Goal: Task Accomplishment & Management: Complete application form

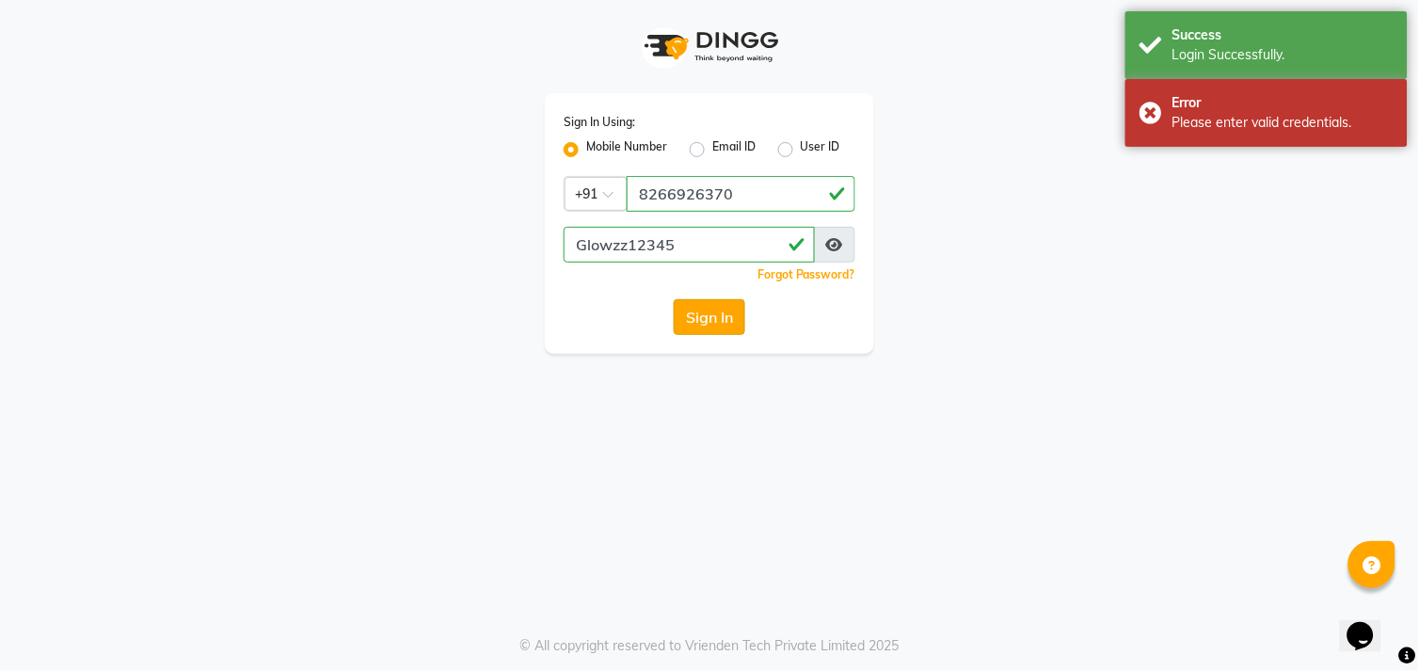
select select "service"
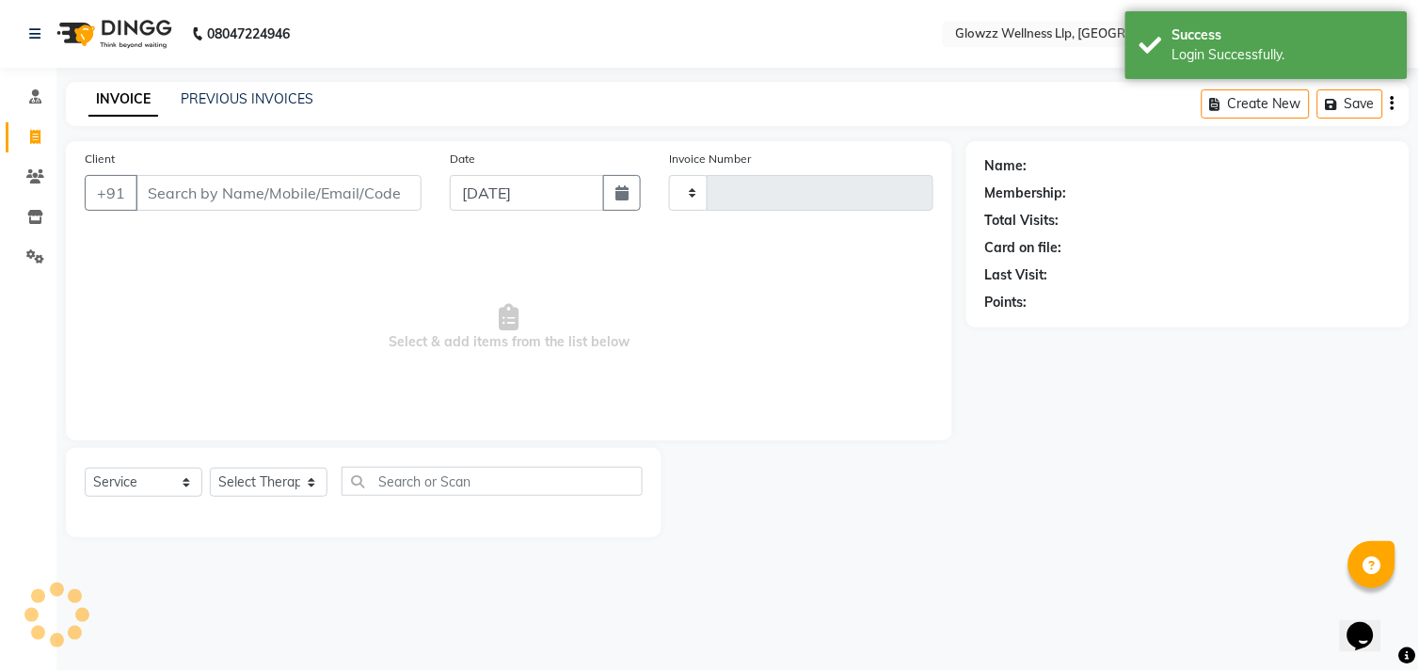
type input "0125"
select select "en"
select select "3496"
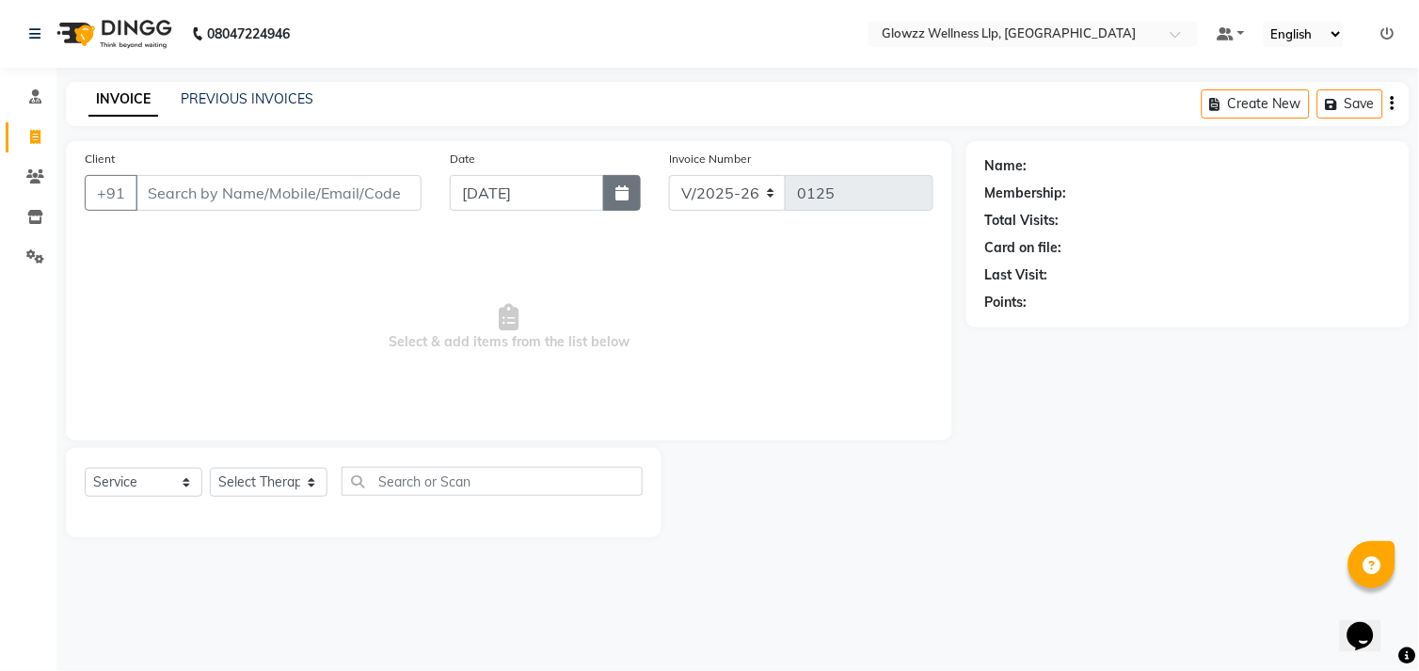
click at [624, 198] on icon "button" at bounding box center [622, 192] width 13 height 15
select select "9"
select select "2025"
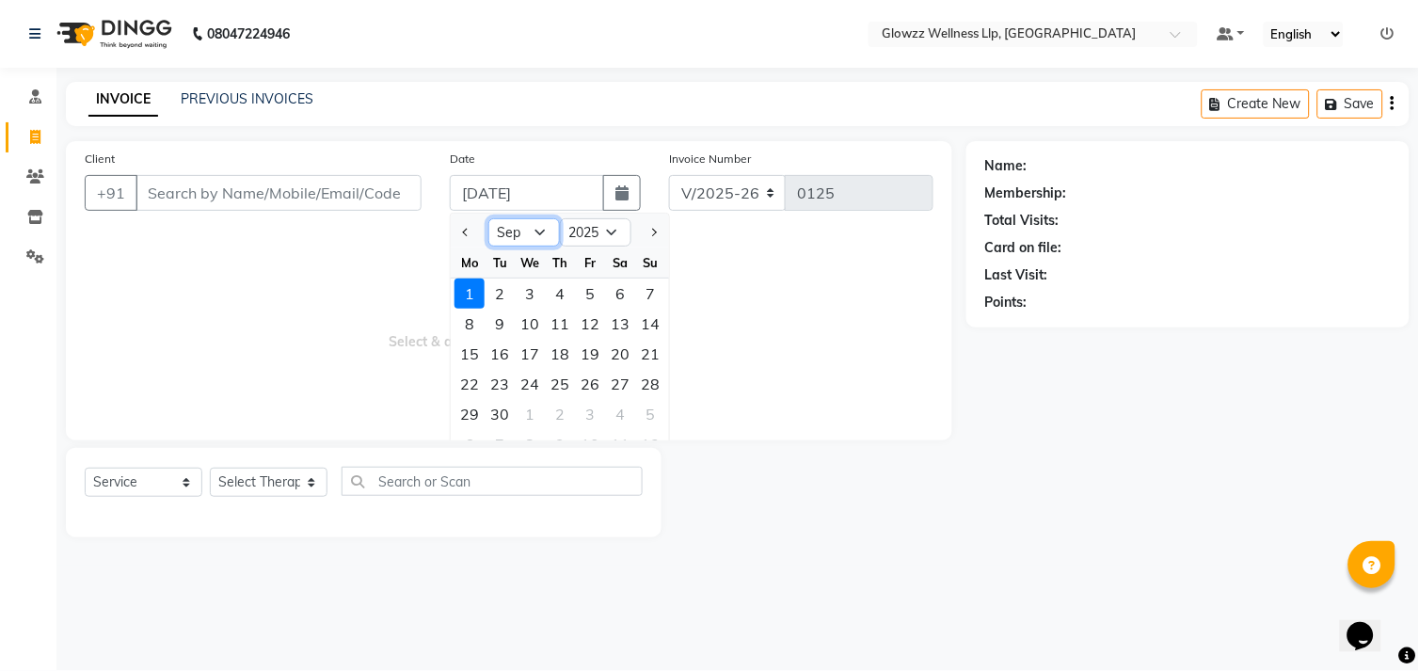
click at [546, 245] on select "Jan Feb Mar Apr May Jun [DATE] Aug Sep Oct Nov Dec" at bounding box center [525, 232] width 72 height 28
select select "8"
click at [489, 218] on select "Jan Feb Mar Apr May Jun [DATE] Aug Sep Oct Nov Dec" at bounding box center [525, 232] width 72 height 28
click at [614, 416] on div "30" at bounding box center [620, 414] width 30 height 30
type input "[DATE]"
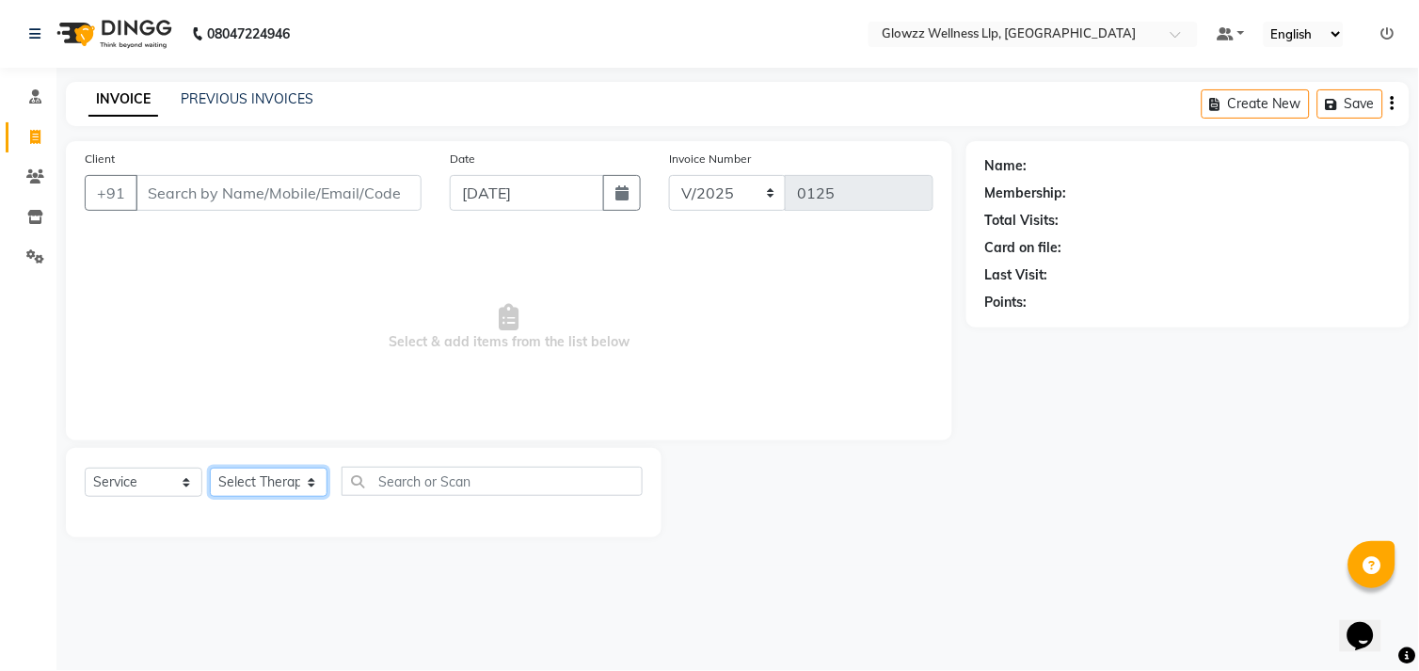
click at [283, 483] on select "Select Therapist [PERSON_NAME] Dr.[PERSON_NAME] [PERSON_NAME] [PERSON_NAME]" at bounding box center [269, 482] width 118 height 29
click at [293, 190] on input "Client" at bounding box center [279, 193] width 286 height 36
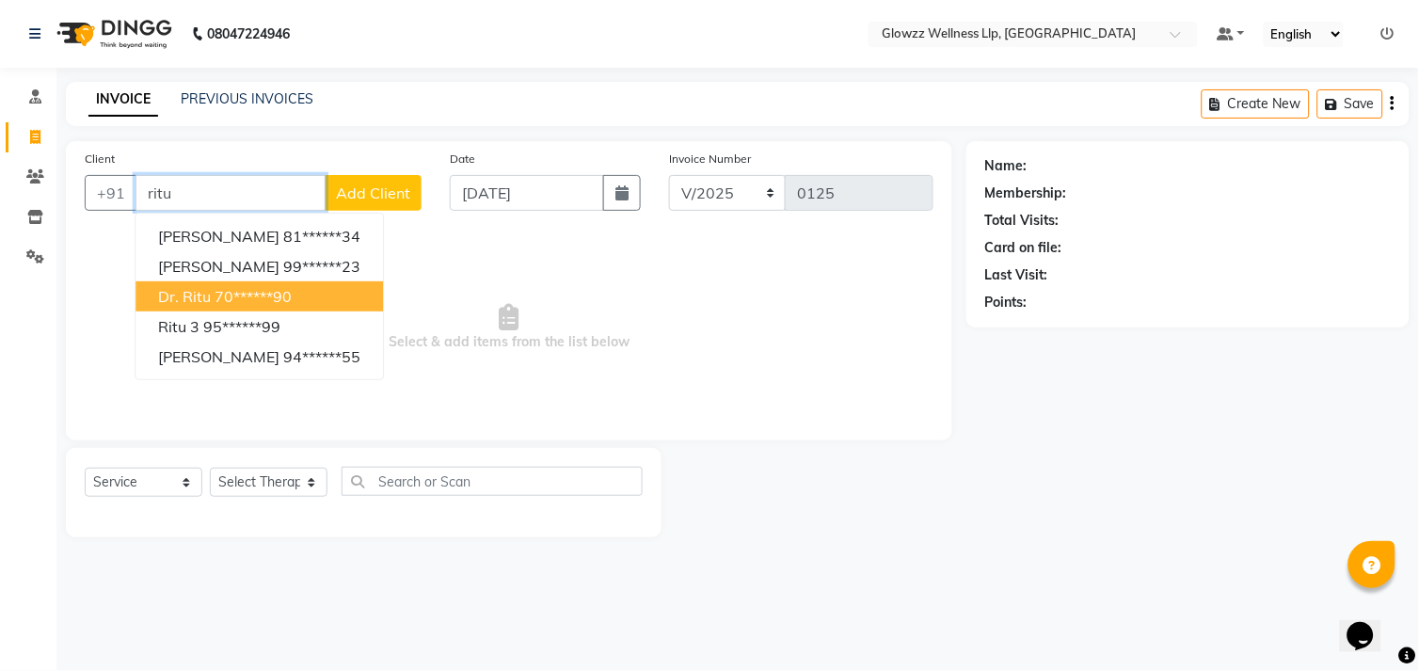
click at [246, 296] on ngb-highlight "70******90" at bounding box center [253, 296] width 77 height 19
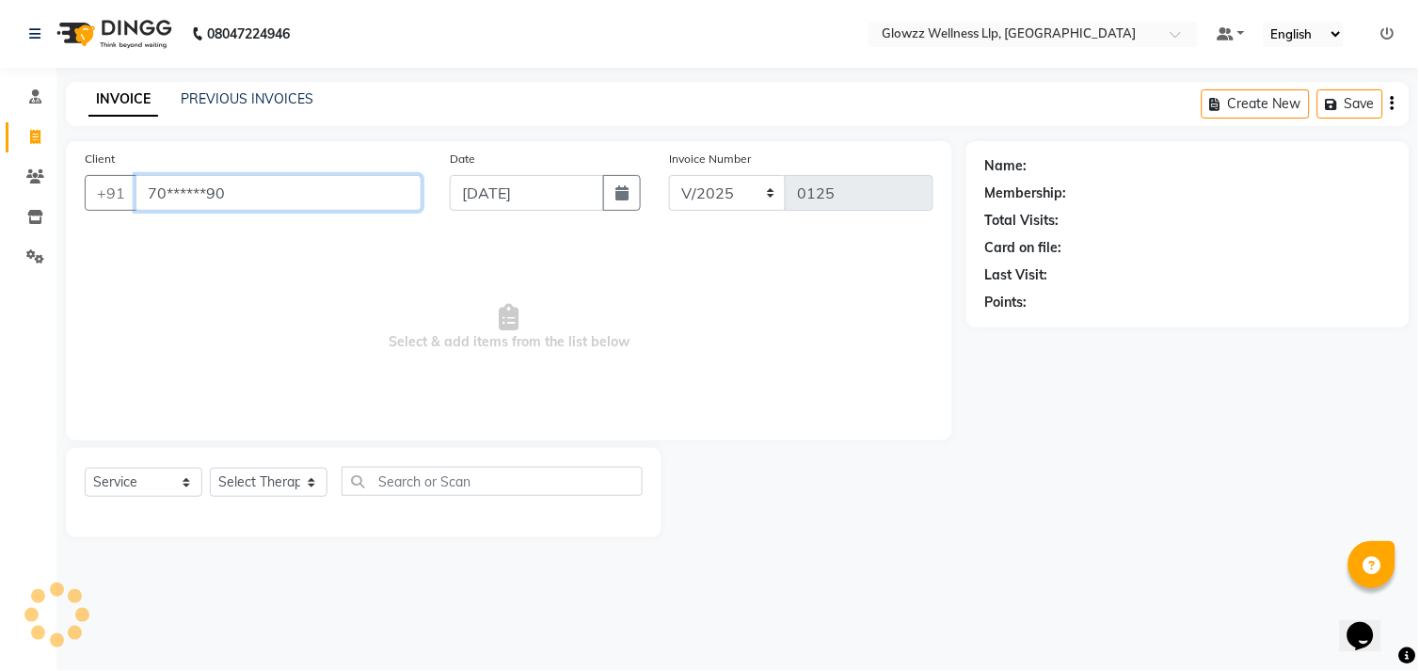
type input "70******90"
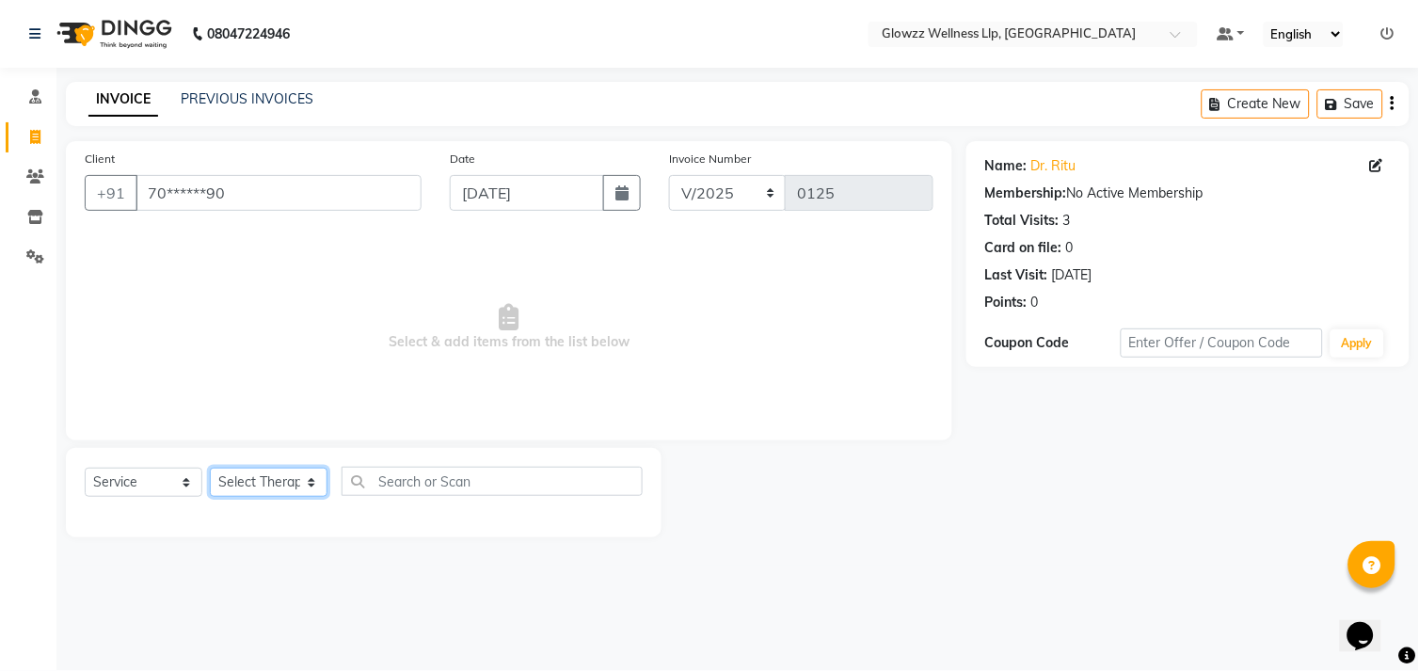
click at [286, 481] on select "Select Therapist [PERSON_NAME] Dr.[PERSON_NAME] [PERSON_NAME] [PERSON_NAME]" at bounding box center [269, 482] width 118 height 29
select select "72318"
click at [210, 469] on select "Select Therapist [PERSON_NAME] Dr.[PERSON_NAME] [PERSON_NAME] [PERSON_NAME]" at bounding box center [269, 482] width 118 height 29
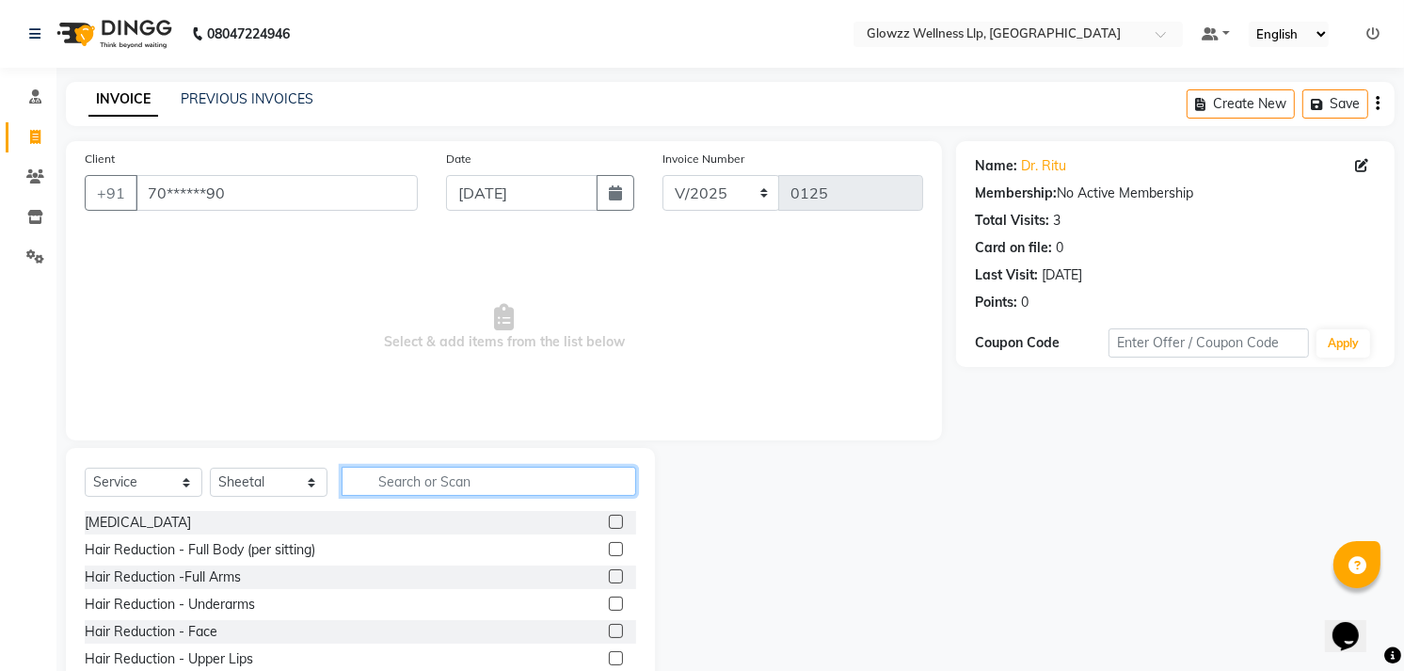
click at [405, 477] on input "text" at bounding box center [489, 481] width 295 height 29
type input "facia"
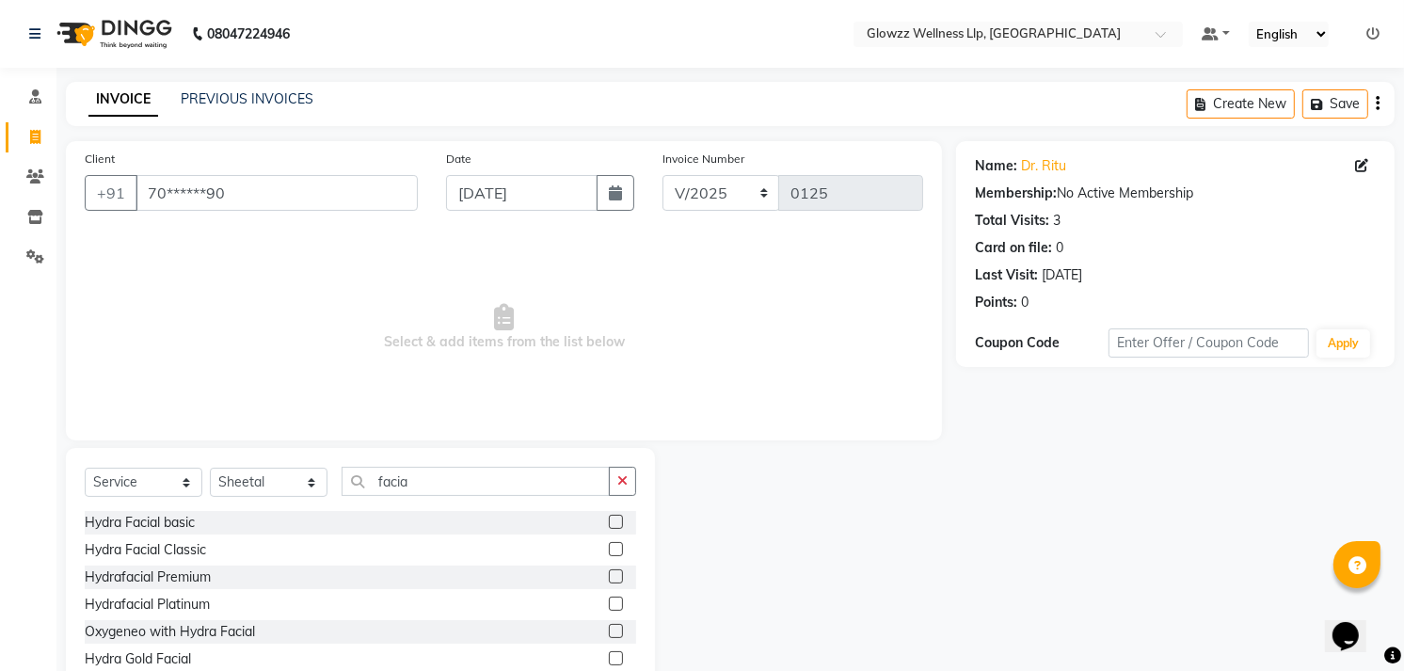
click at [609, 546] on label at bounding box center [616, 549] width 14 height 14
click at [609, 546] on input "checkbox" at bounding box center [615, 550] width 12 height 12
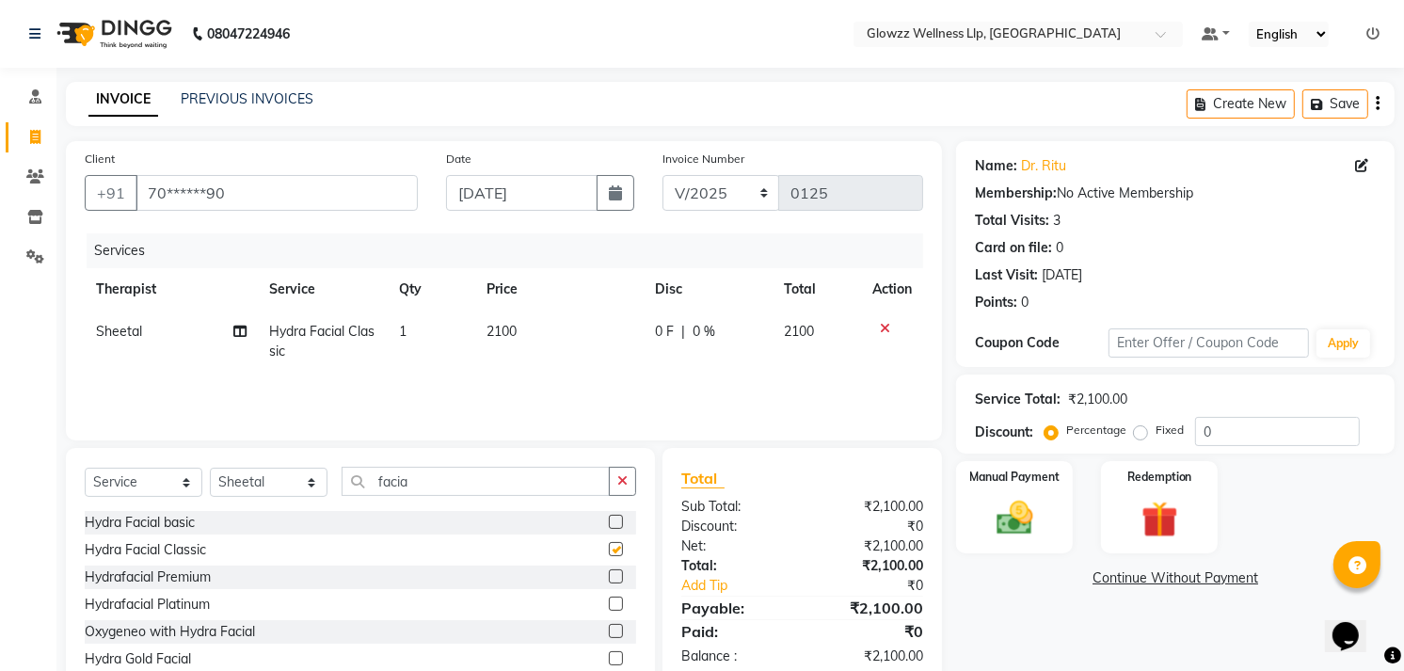
checkbox input "false"
click at [609, 575] on label at bounding box center [616, 576] width 14 height 14
click at [609, 575] on input "checkbox" at bounding box center [615, 577] width 12 height 12
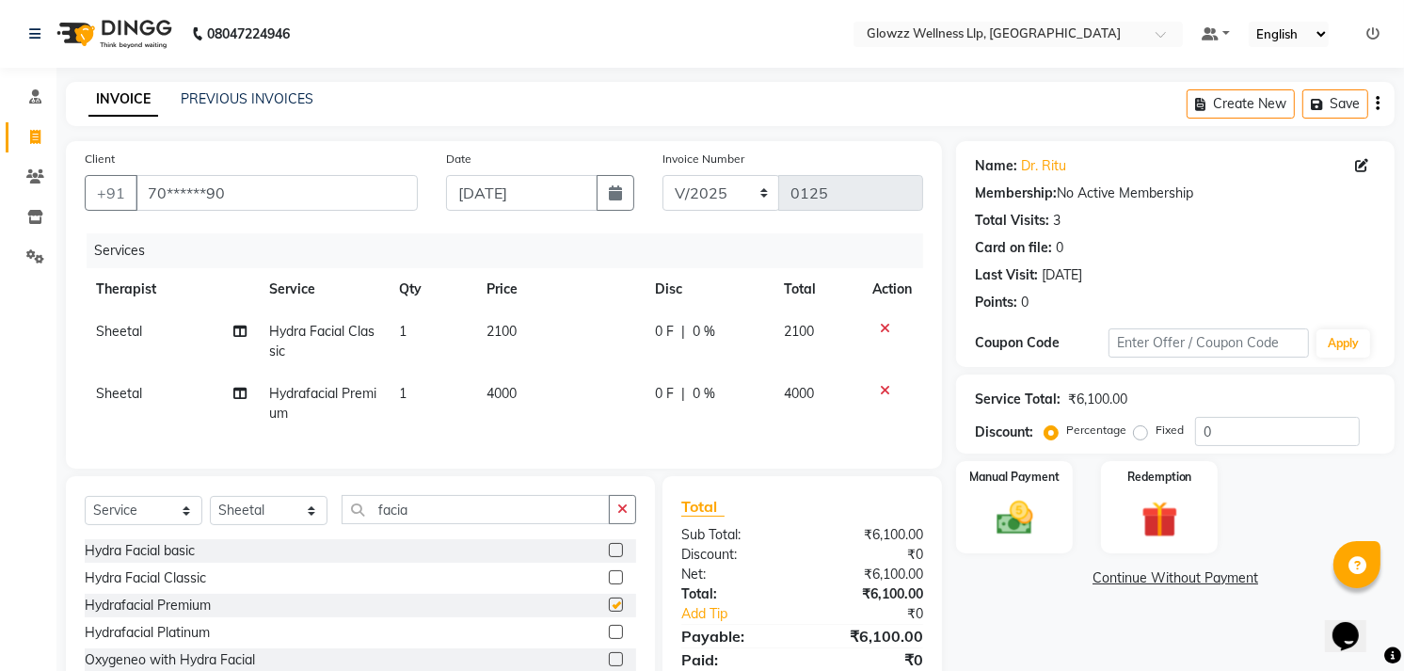
checkbox input "false"
click at [609, 639] on label at bounding box center [616, 632] width 14 height 14
click at [609, 639] on input "checkbox" at bounding box center [615, 633] width 12 height 12
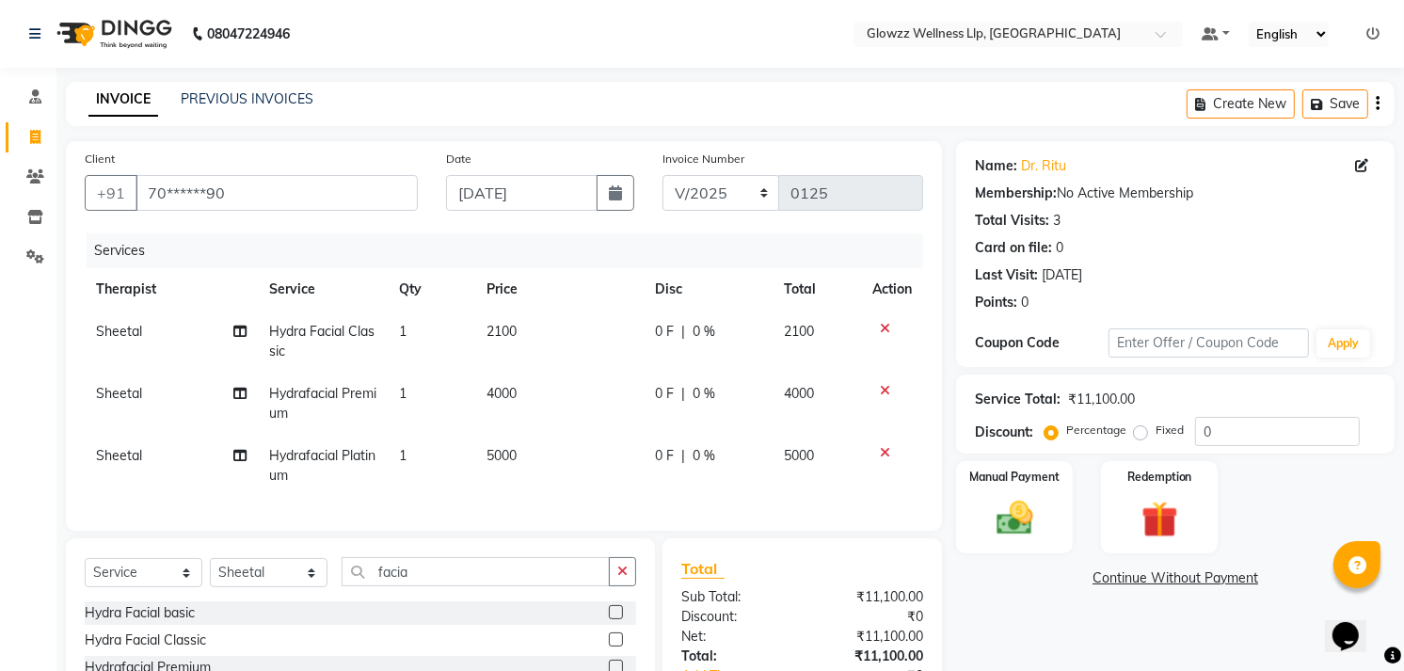
checkbox input "false"
click at [880, 391] on icon at bounding box center [885, 390] width 10 height 13
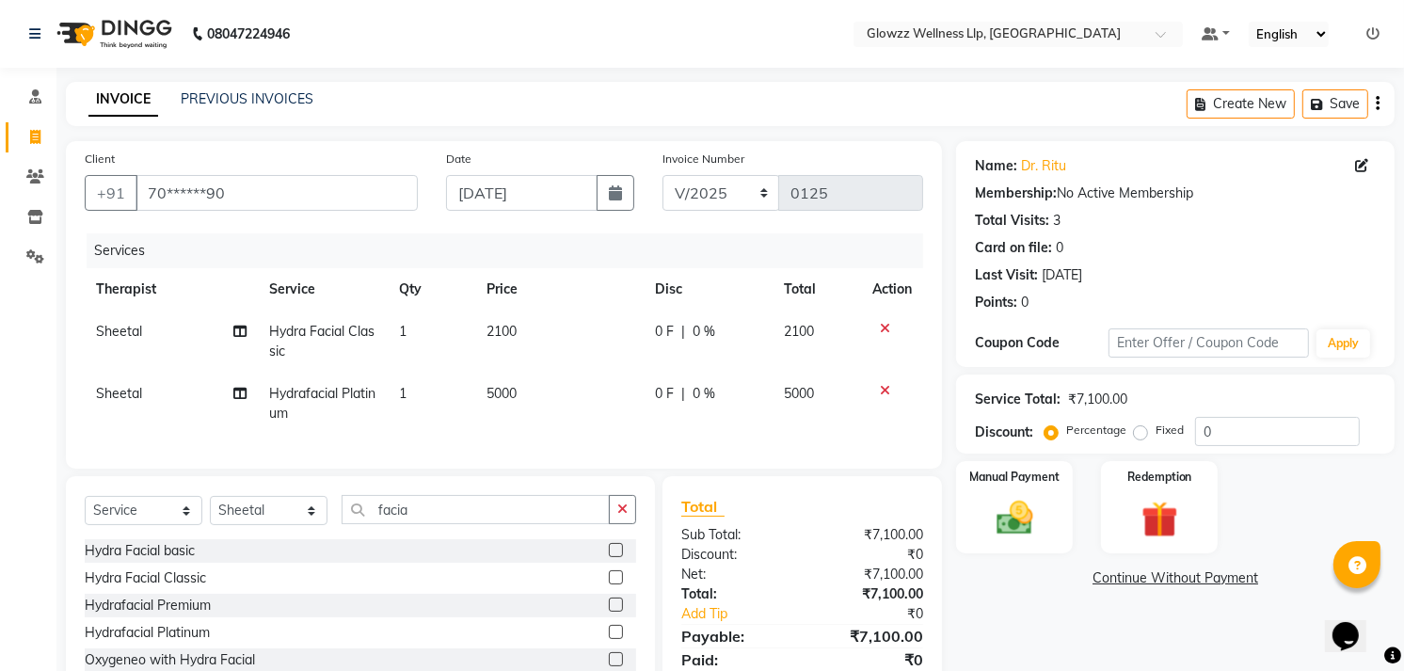
click at [882, 324] on icon at bounding box center [885, 328] width 10 height 13
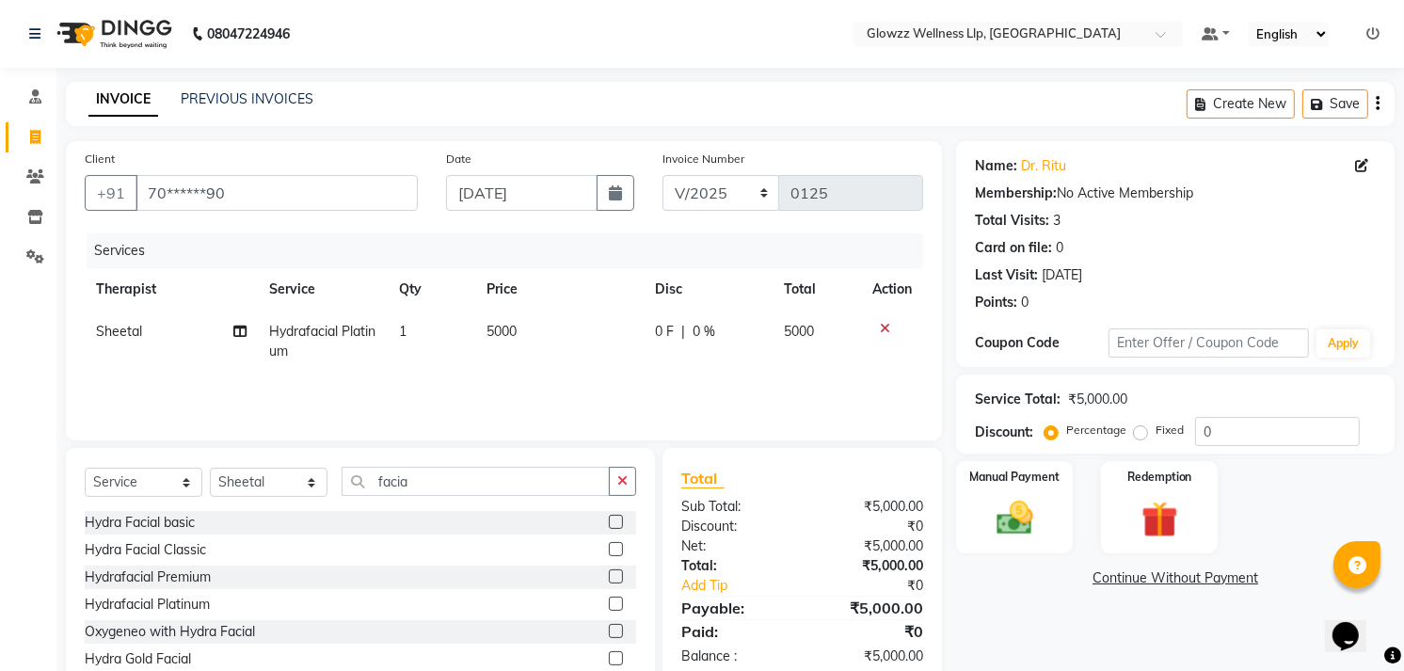
drag, startPoint x: 439, startPoint y: 465, endPoint x: 439, endPoint y: 478, distance: 13.2
click at [439, 478] on div "Select Service Product Membership Package Voucher Prepaid Gift Card Select Ther…" at bounding box center [360, 587] width 589 height 278
click at [439, 478] on input "facia" at bounding box center [476, 481] width 268 height 29
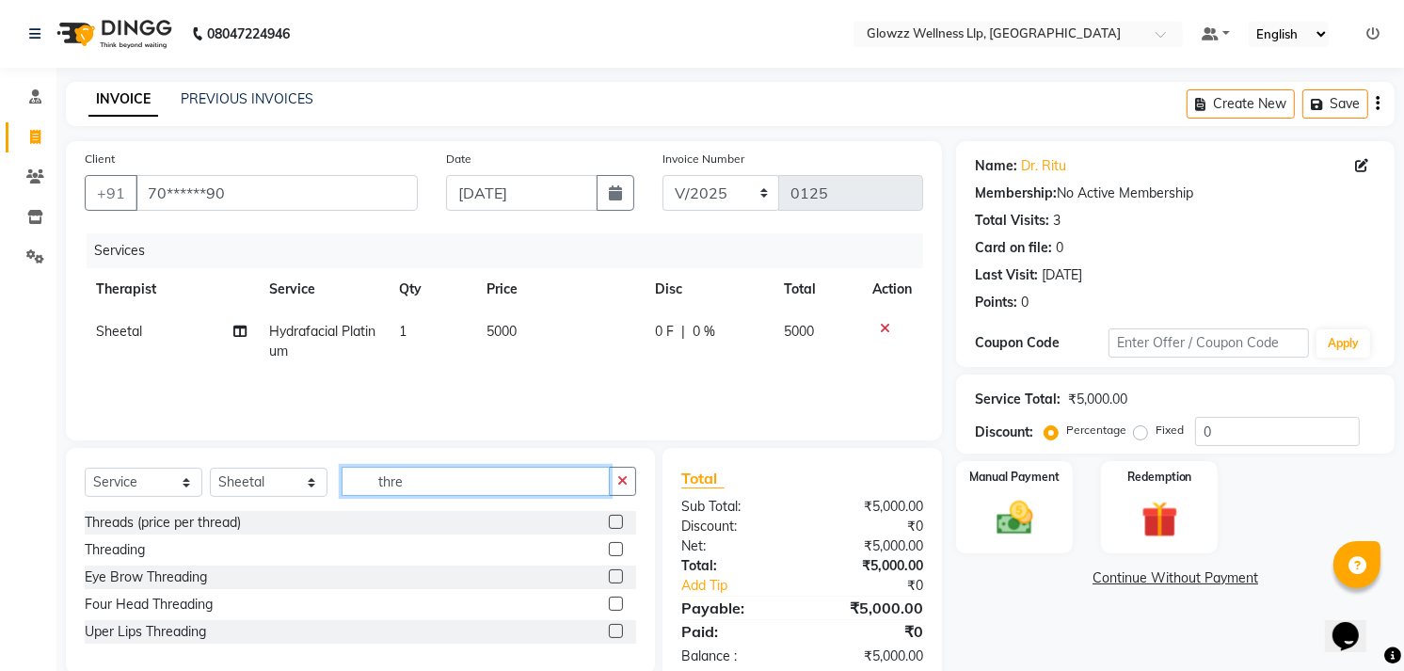
type input "thre"
click at [617, 550] on label at bounding box center [616, 549] width 14 height 14
click at [617, 550] on input "checkbox" at bounding box center [615, 550] width 12 height 12
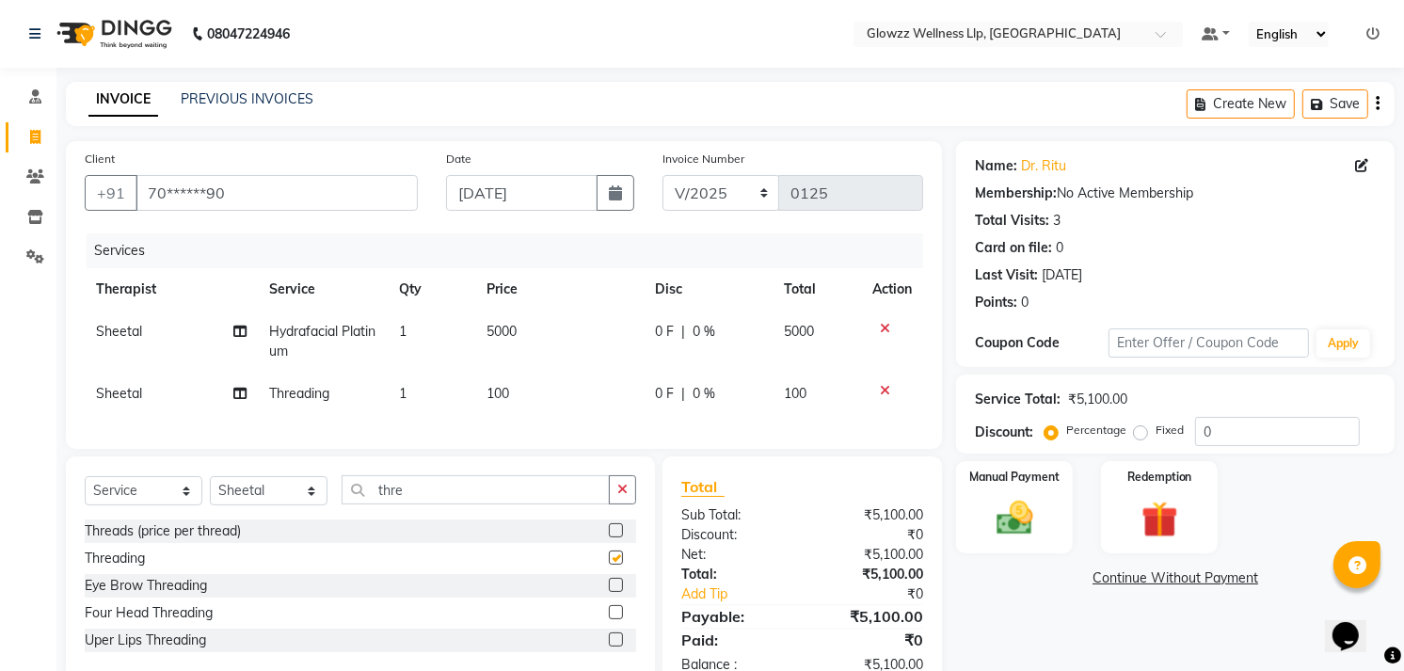
checkbox input "false"
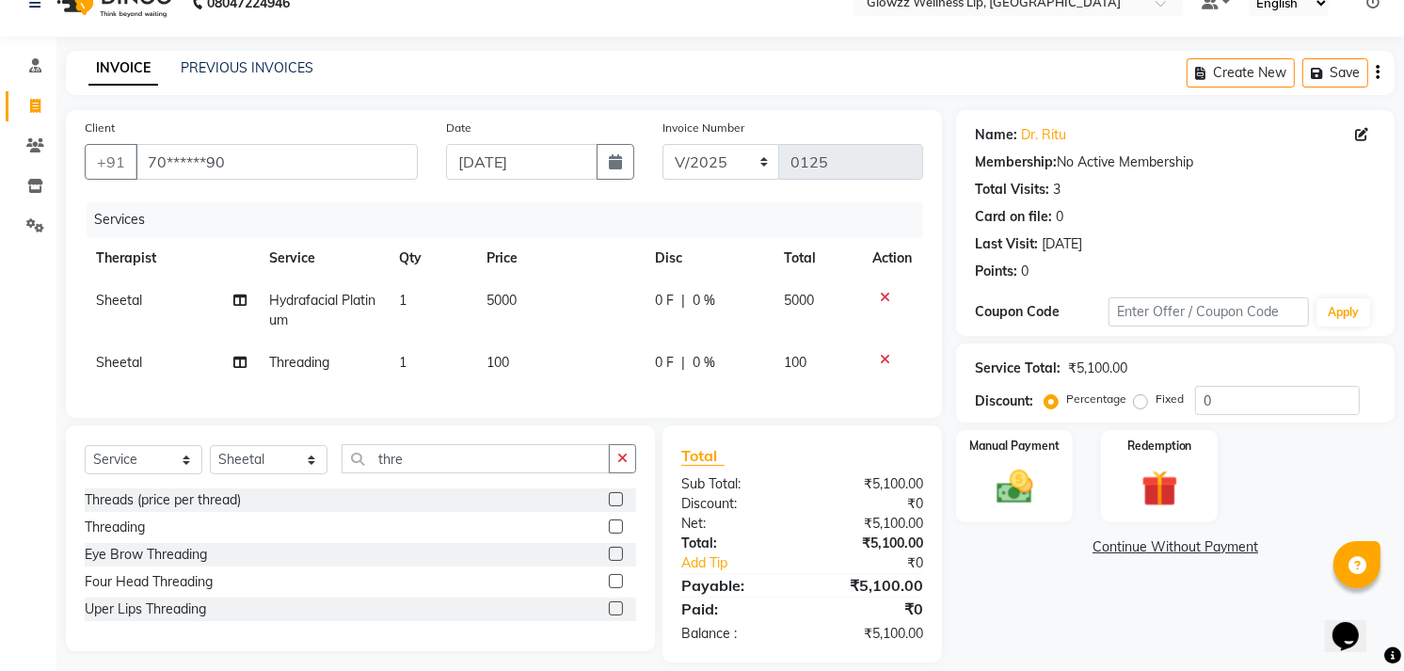
scroll to position [67, 0]
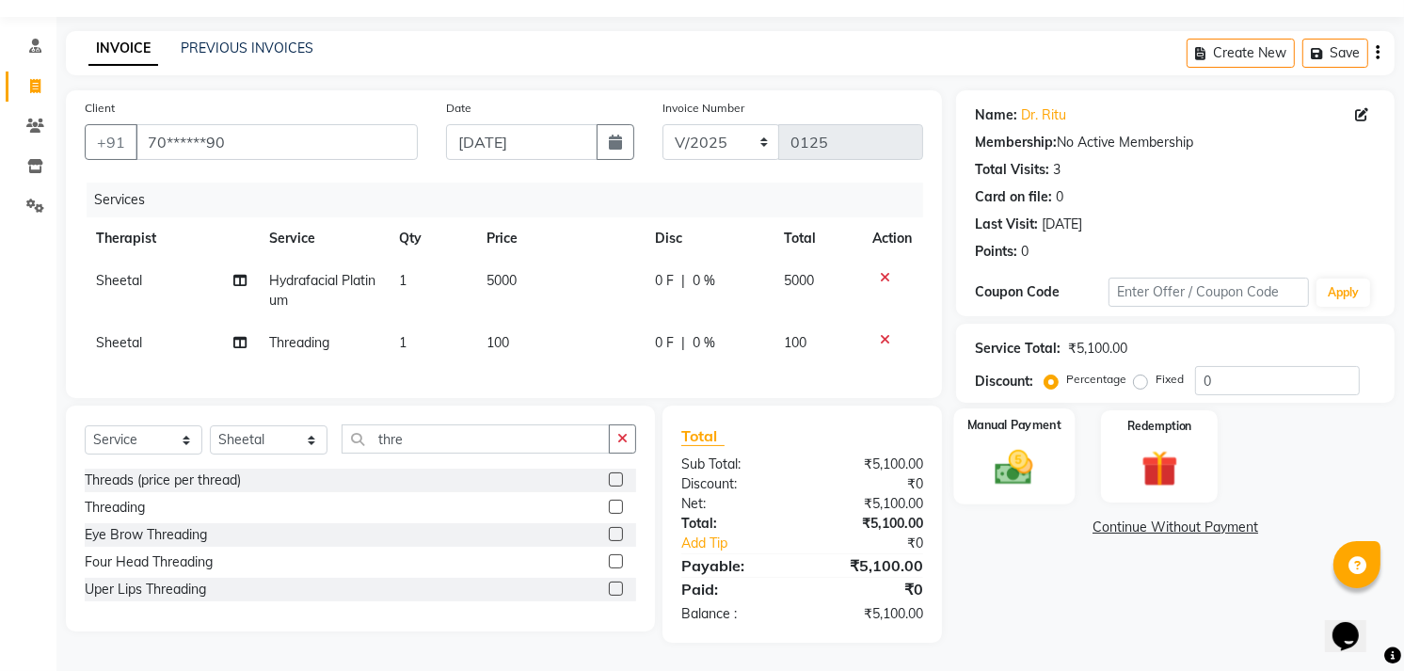
click at [986, 461] on img at bounding box center [1015, 467] width 61 height 43
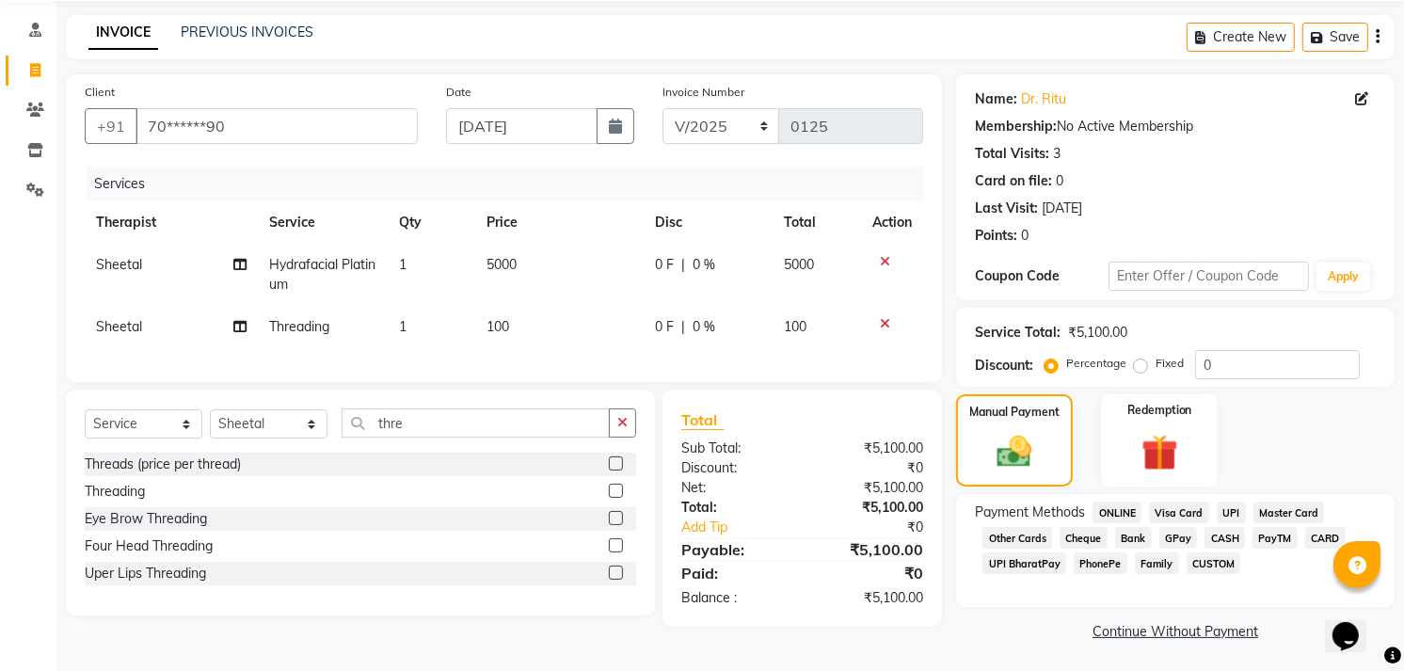
click at [1231, 510] on span "UPI" at bounding box center [1231, 513] width 29 height 22
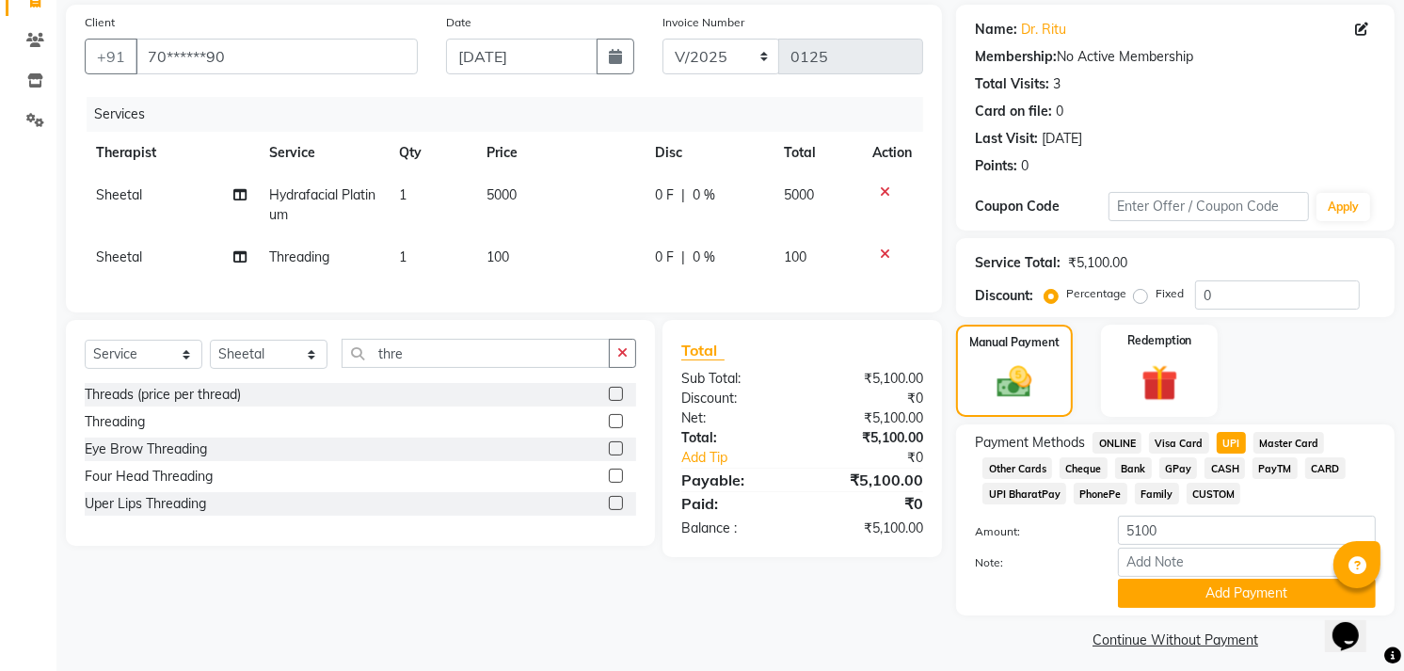
scroll to position [148, 0]
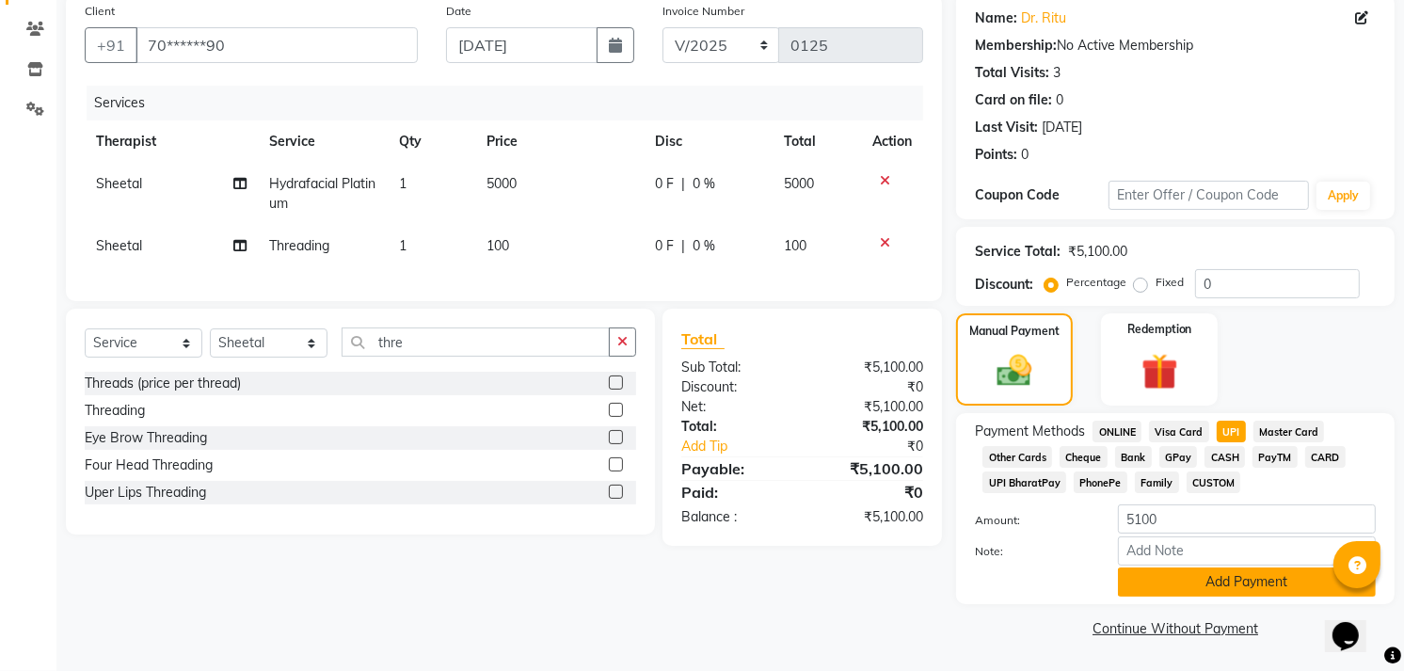
click at [1235, 587] on button "Add Payment" at bounding box center [1247, 582] width 258 height 29
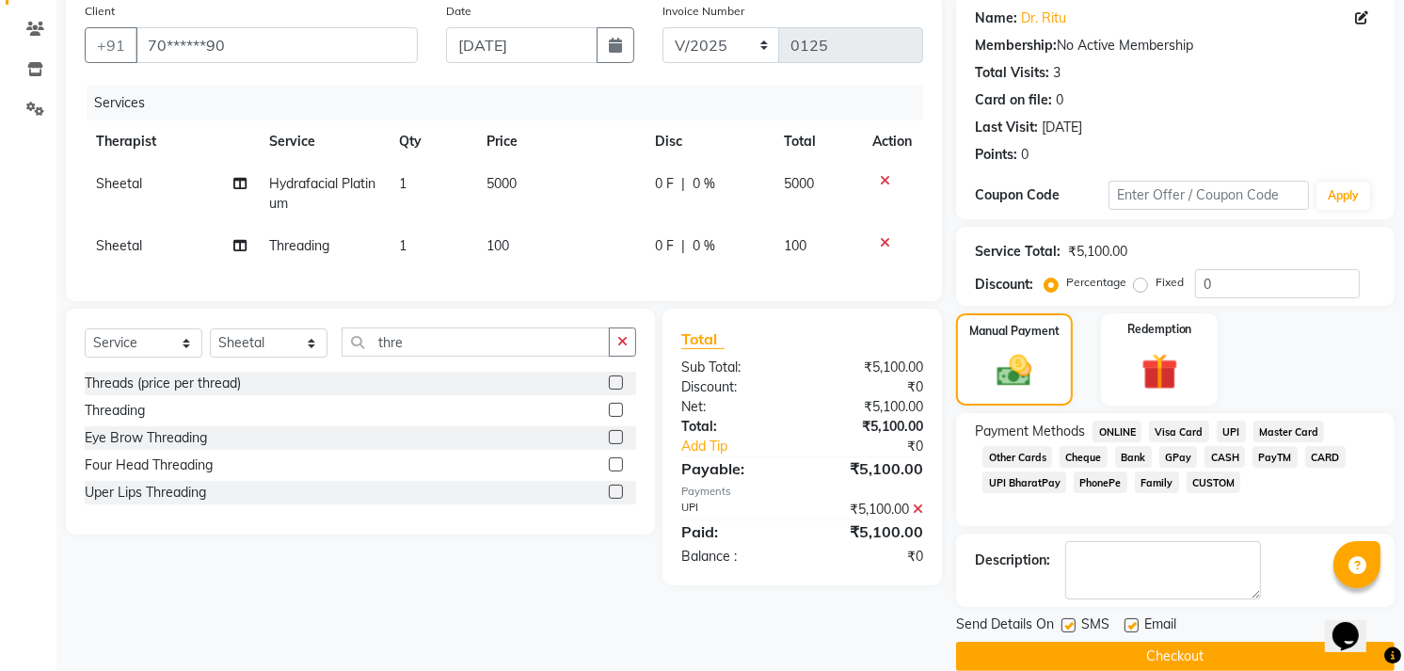
click at [1128, 626] on label at bounding box center [1132, 625] width 14 height 14
click at [1128, 626] on input "checkbox" at bounding box center [1131, 626] width 12 height 12
checkbox input "false"
click at [1070, 624] on label at bounding box center [1069, 625] width 14 height 14
click at [1070, 624] on input "checkbox" at bounding box center [1068, 626] width 12 height 12
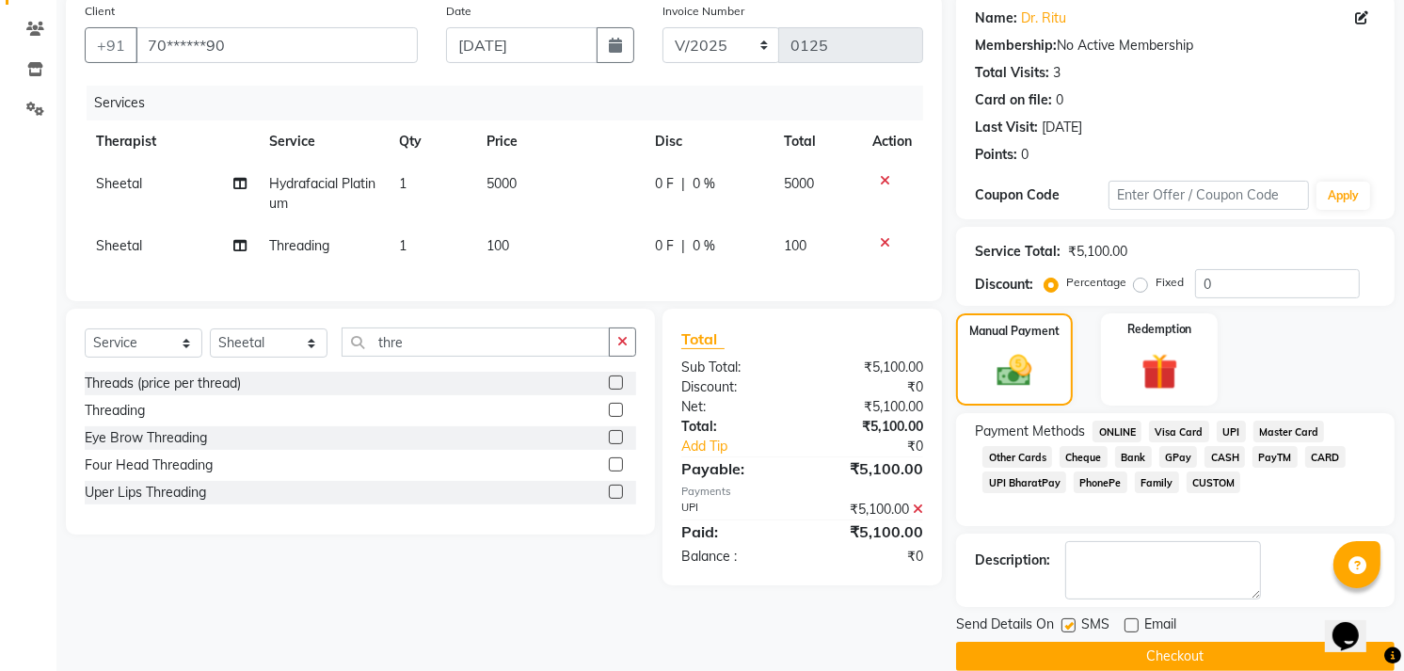
checkbox input "false"
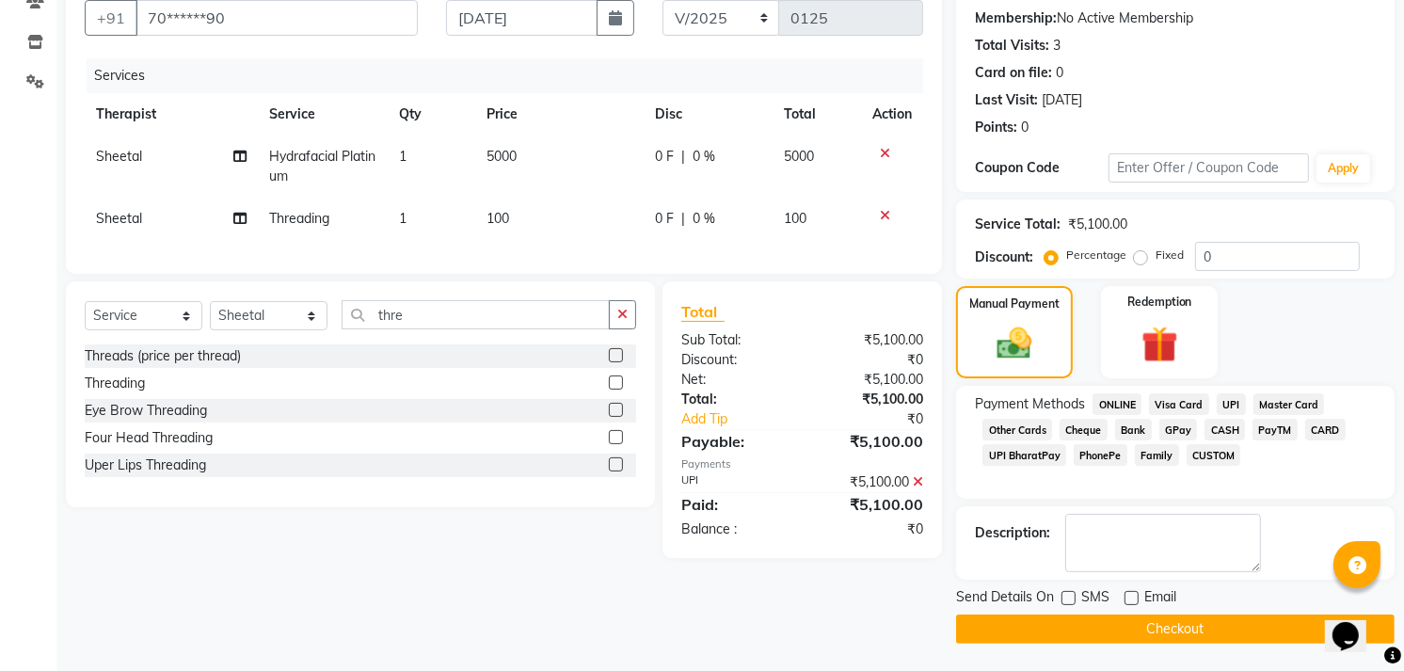
click at [1122, 624] on button "Checkout" at bounding box center [1175, 629] width 439 height 29
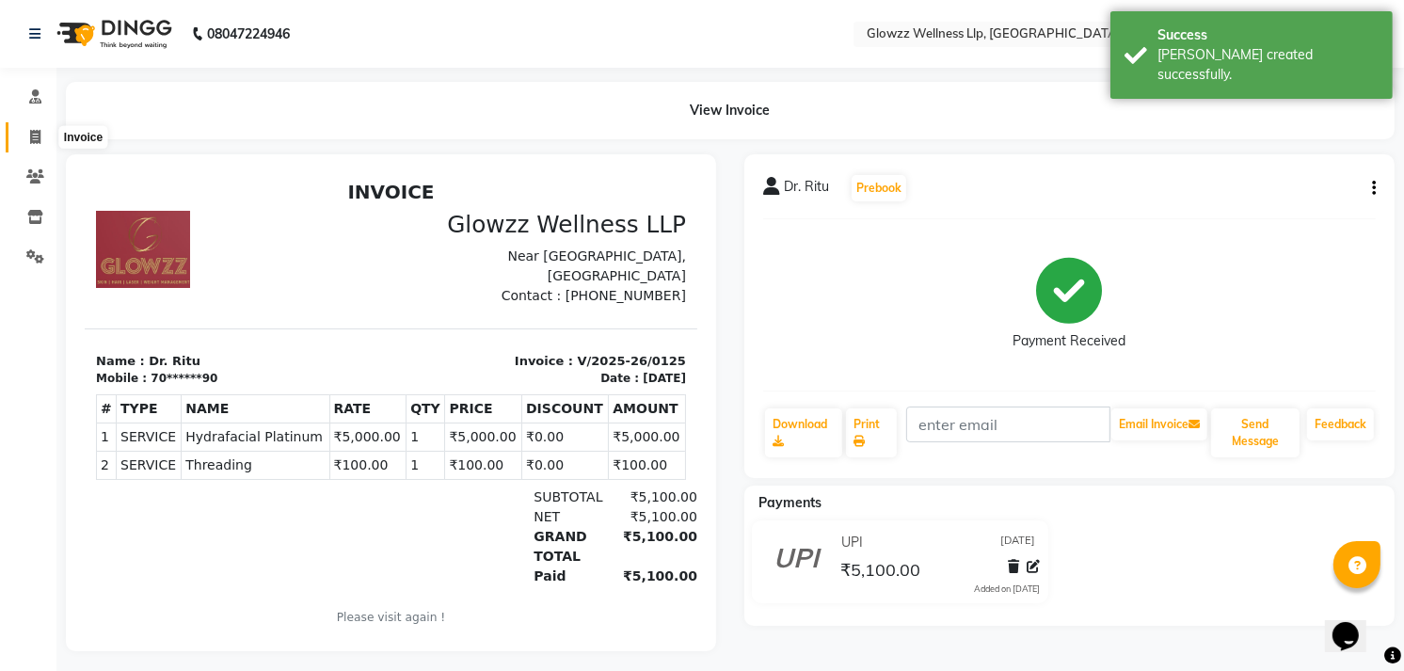
click at [36, 143] on icon at bounding box center [35, 137] width 10 height 14
select select "service"
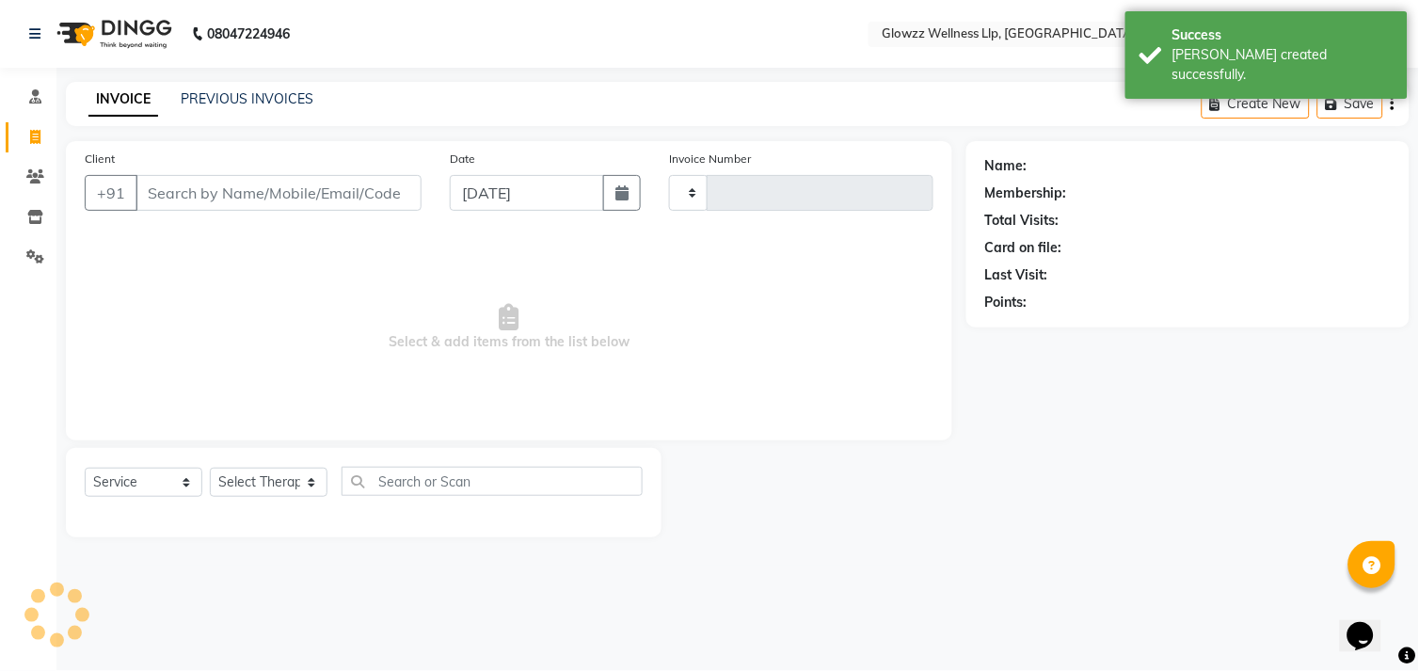
type input "0126"
select select "3496"
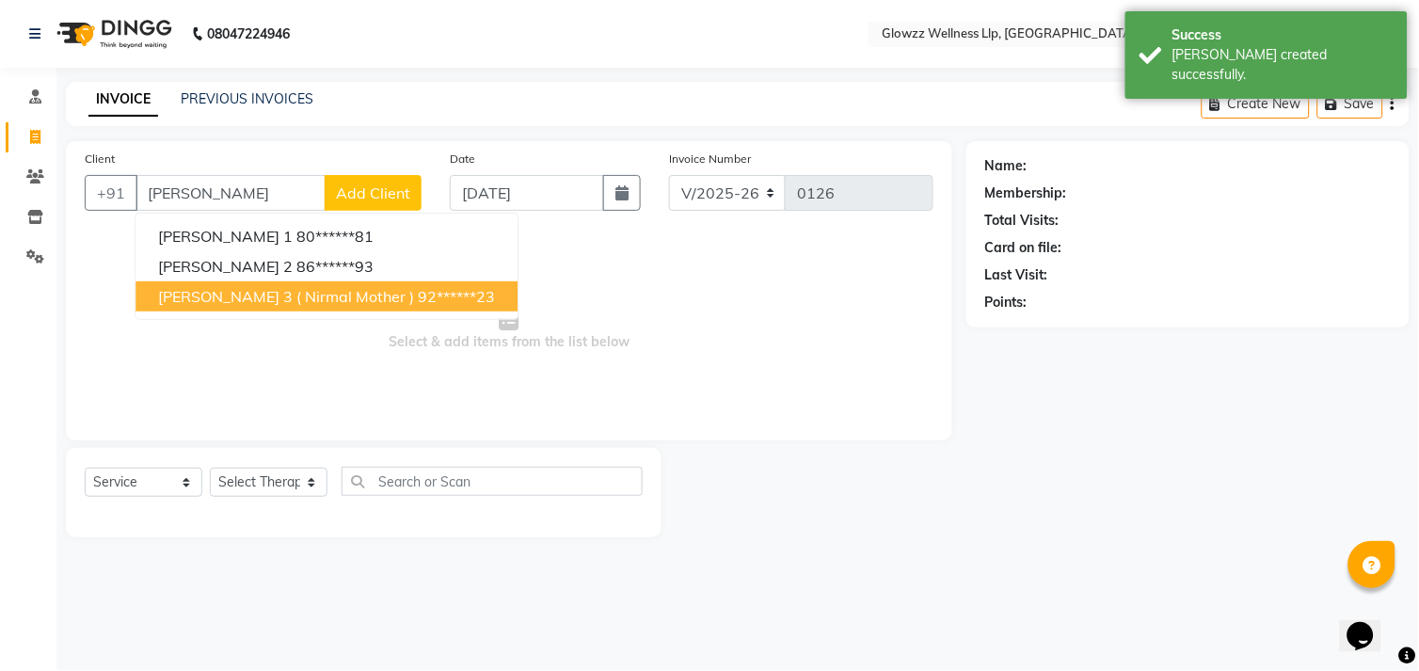
click at [269, 303] on span "[PERSON_NAME] 3 ( Nirmal Mother )" at bounding box center [286, 296] width 256 height 19
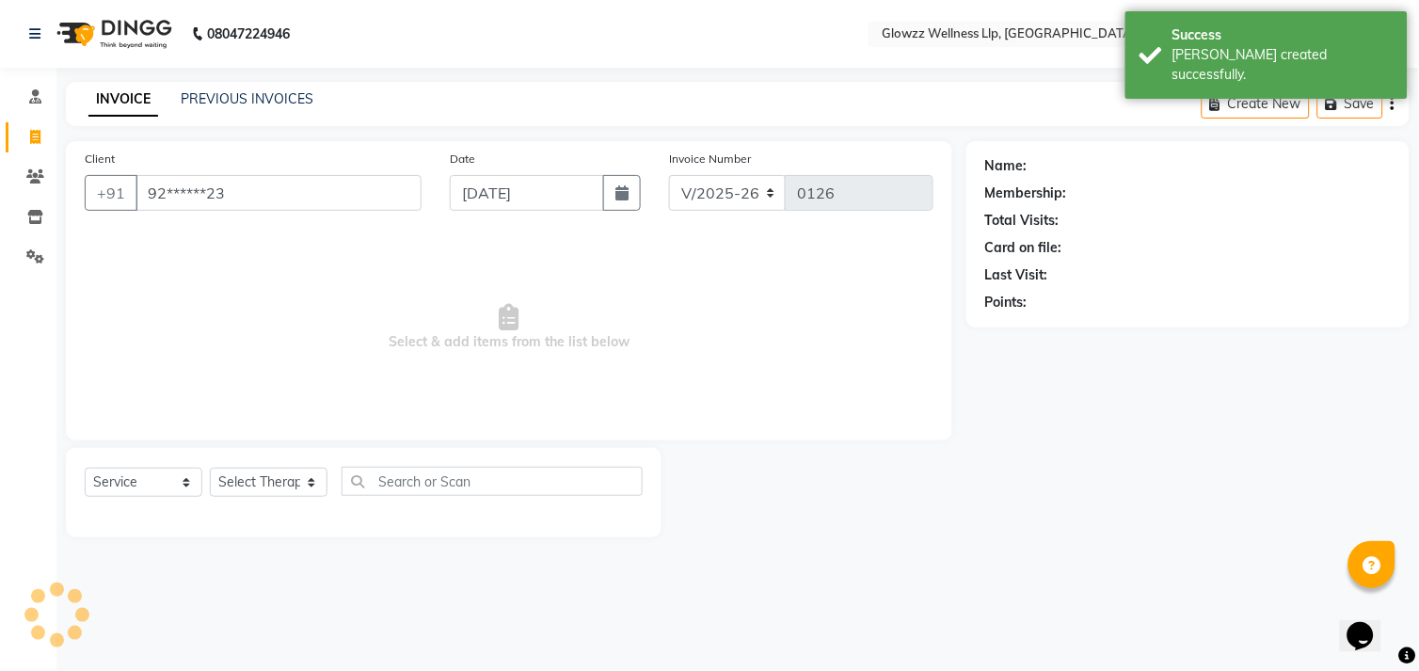
type input "92******23"
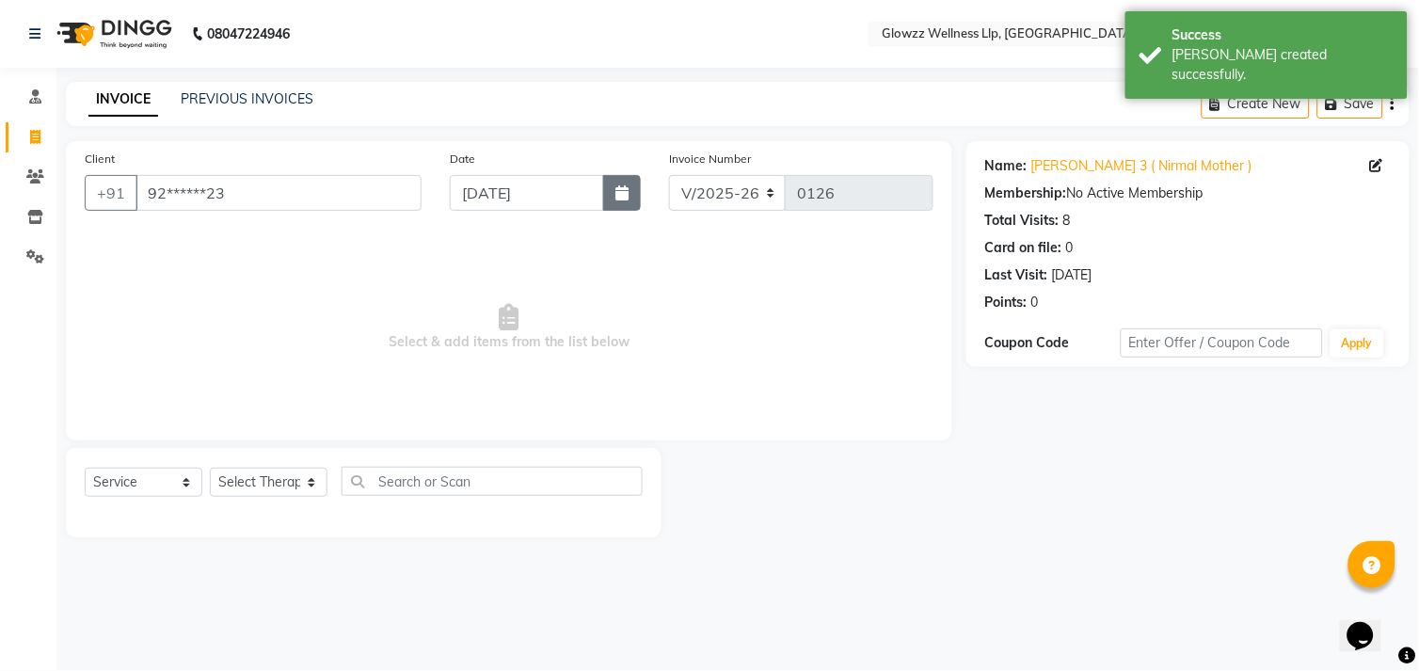
click at [616, 191] on icon "button" at bounding box center [622, 192] width 13 height 15
select select "9"
select select "2025"
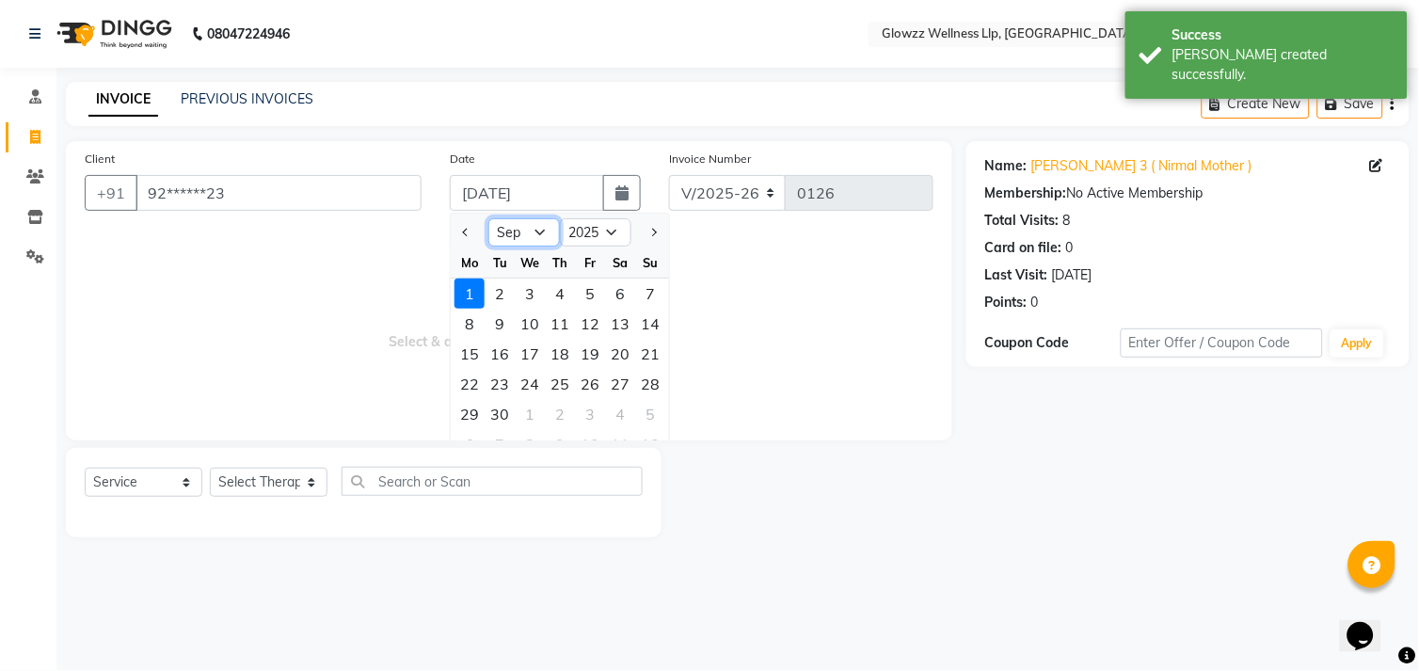
click at [543, 235] on select "Jan Feb Mar Apr May Jun [DATE] Aug Sep Oct Nov Dec" at bounding box center [525, 232] width 72 height 28
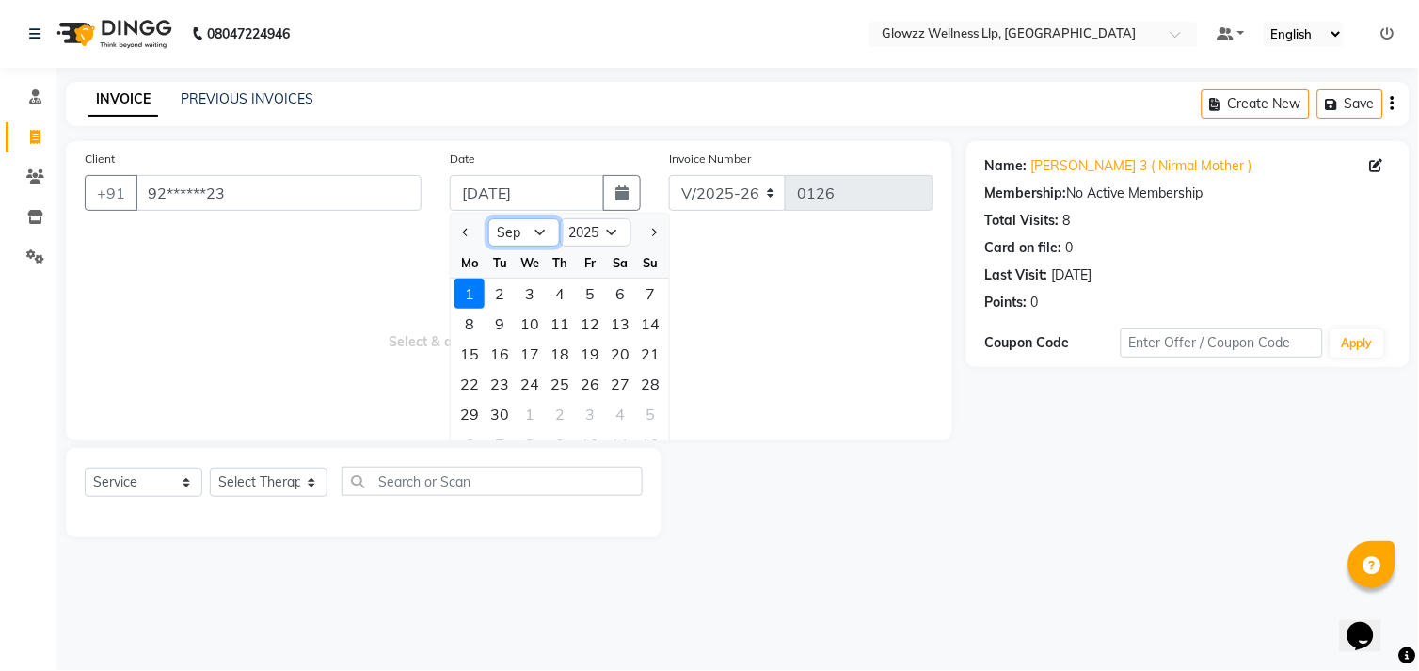
select select "8"
click at [489, 218] on select "Jan Feb Mar Apr May Jun [DATE] Aug Sep Oct Nov Dec" at bounding box center [525, 232] width 72 height 28
click at [619, 414] on div "30" at bounding box center [620, 414] width 30 height 30
type input "[DATE]"
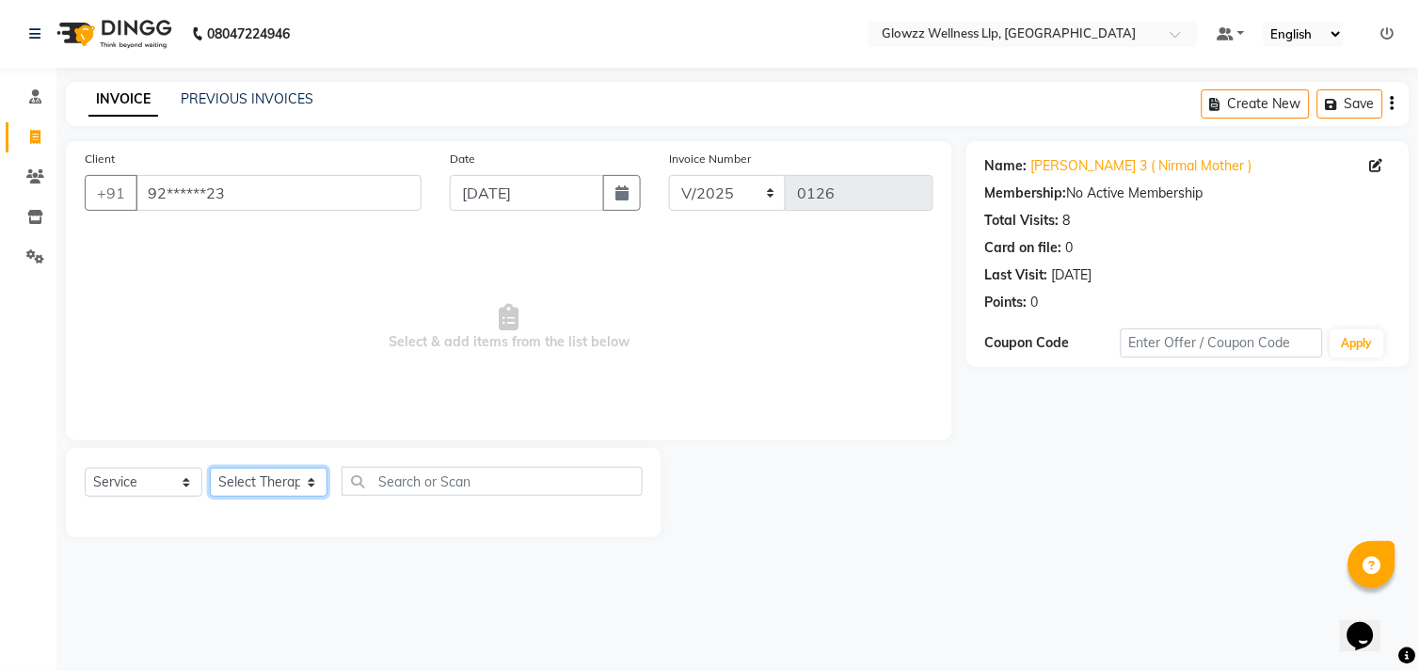
click at [266, 475] on select "Select Therapist [PERSON_NAME] Dr.[PERSON_NAME] [PERSON_NAME] [PERSON_NAME]" at bounding box center [269, 482] width 118 height 29
select select "15968"
click at [210, 469] on select "Select Therapist [PERSON_NAME] Dr.[PERSON_NAME] [PERSON_NAME] [PERSON_NAME]" at bounding box center [269, 482] width 118 height 29
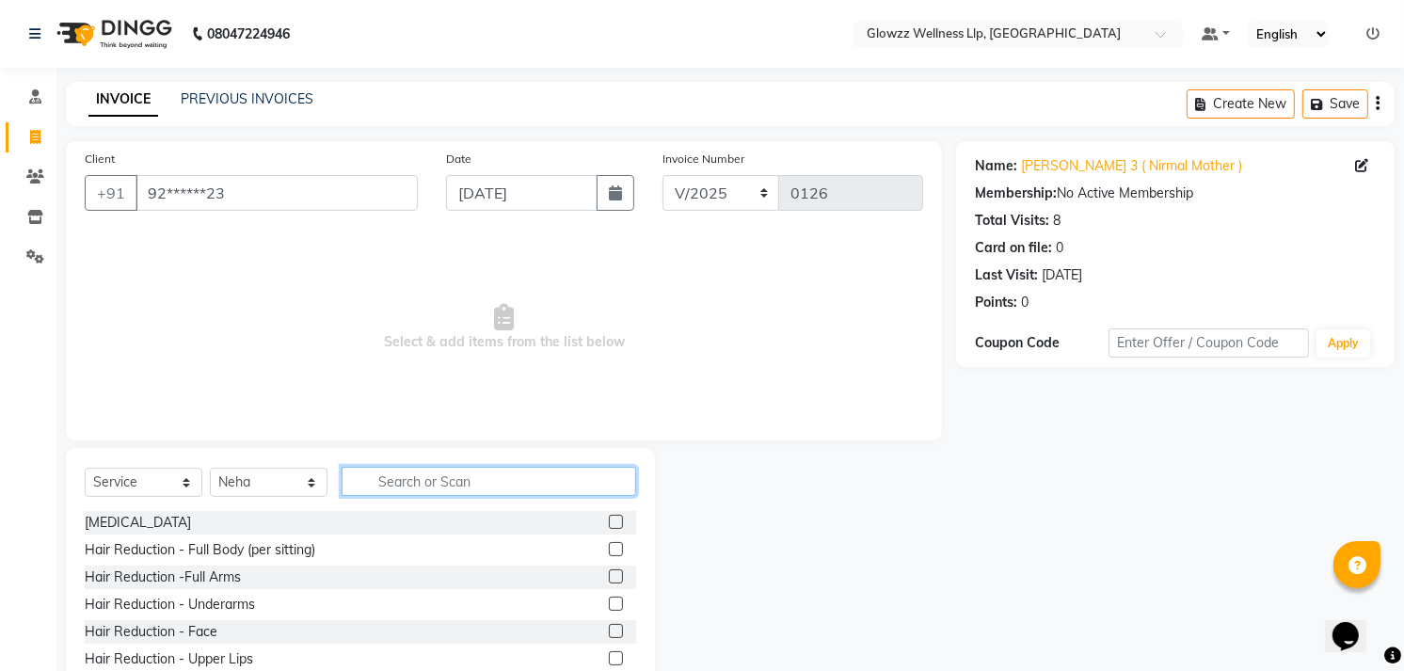
click at [415, 474] on input "text" at bounding box center [489, 481] width 295 height 29
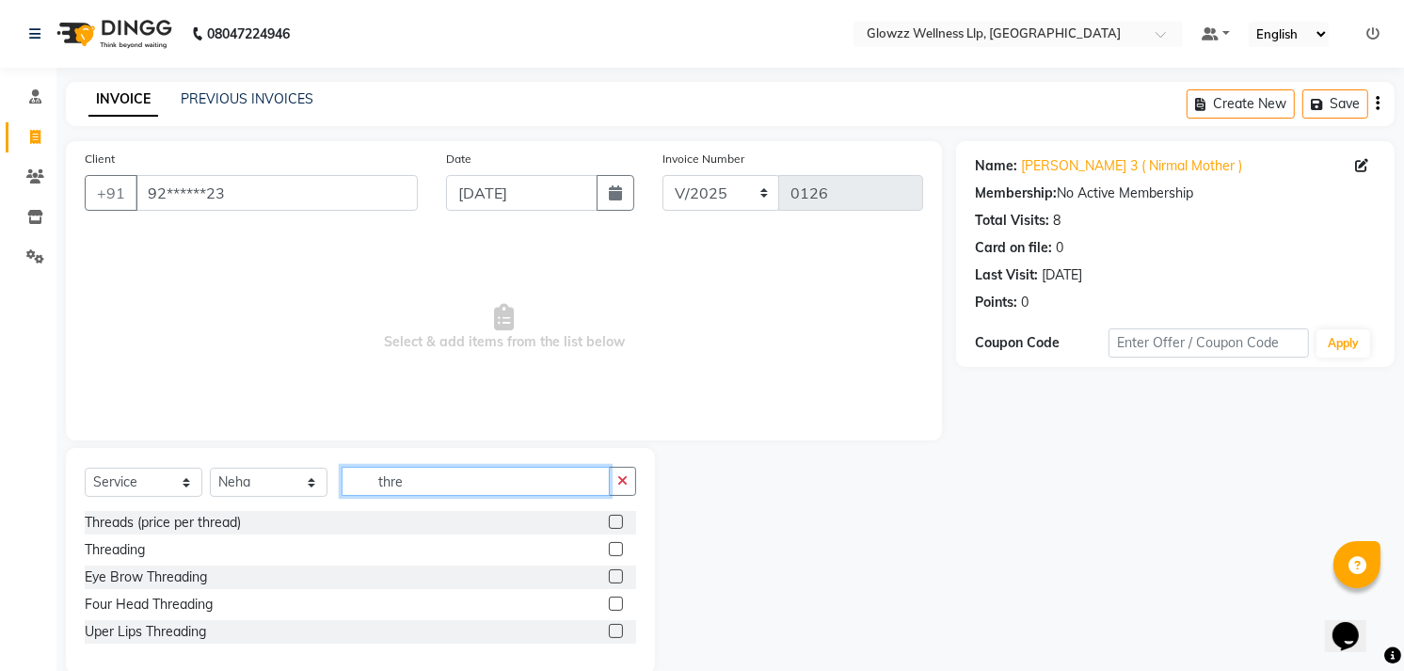
type input "thre"
click at [614, 519] on label at bounding box center [616, 522] width 14 height 14
click at [614, 519] on input "checkbox" at bounding box center [615, 523] width 12 height 12
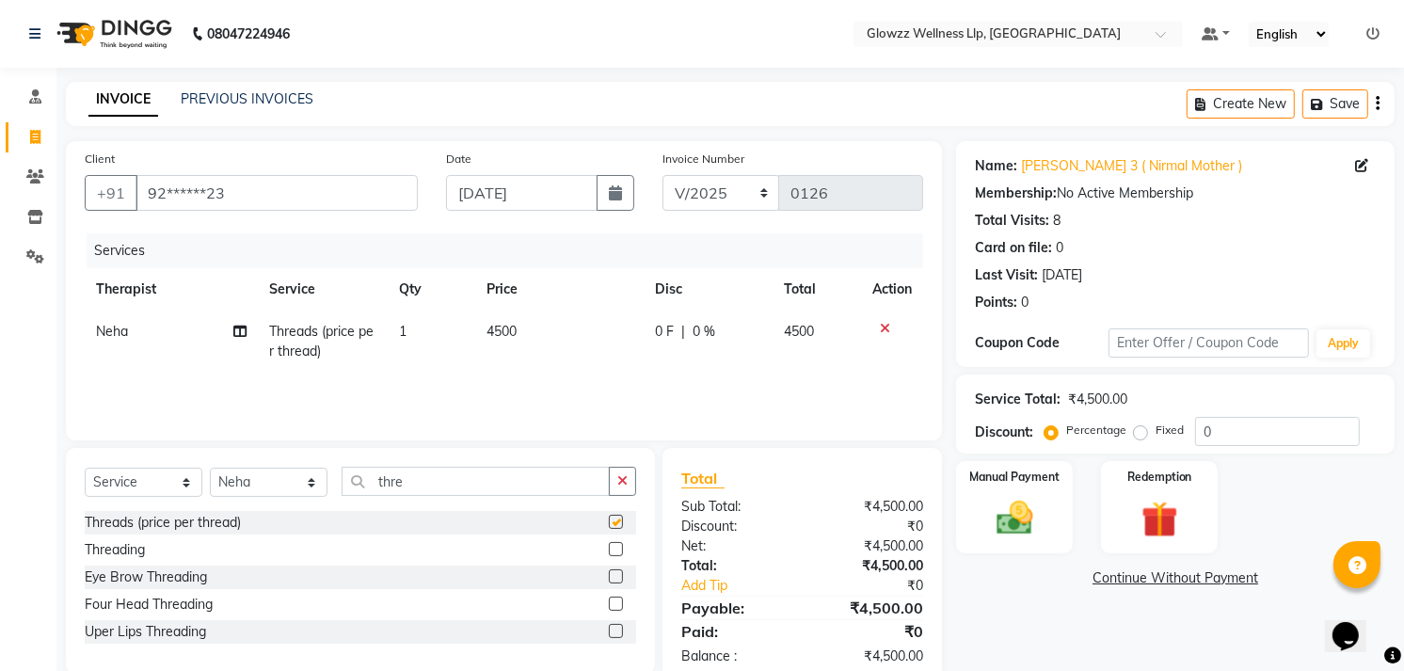
checkbox input "false"
click at [882, 317] on td at bounding box center [892, 342] width 62 height 62
click at [610, 580] on label at bounding box center [616, 576] width 14 height 14
click at [610, 580] on input "checkbox" at bounding box center [615, 577] width 12 height 12
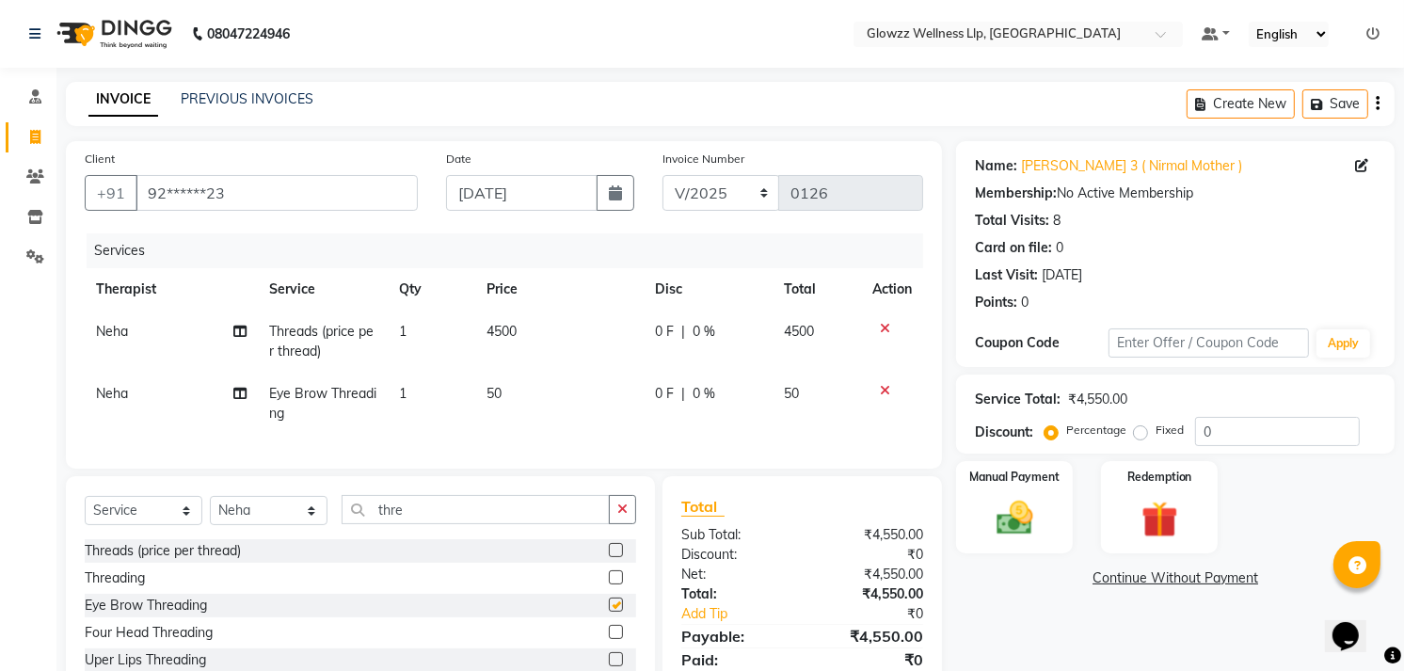
checkbox input "false"
click at [883, 329] on icon at bounding box center [885, 328] width 10 height 13
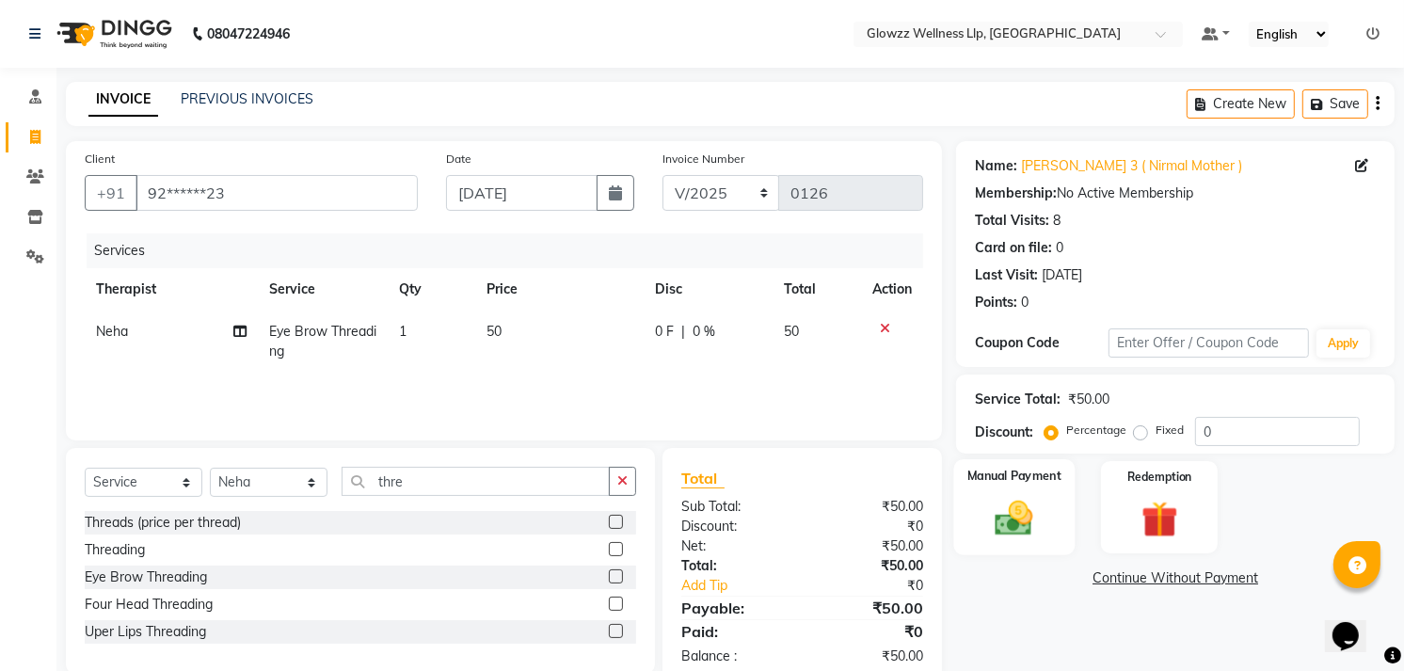
click at [1012, 512] on img at bounding box center [1015, 518] width 61 height 43
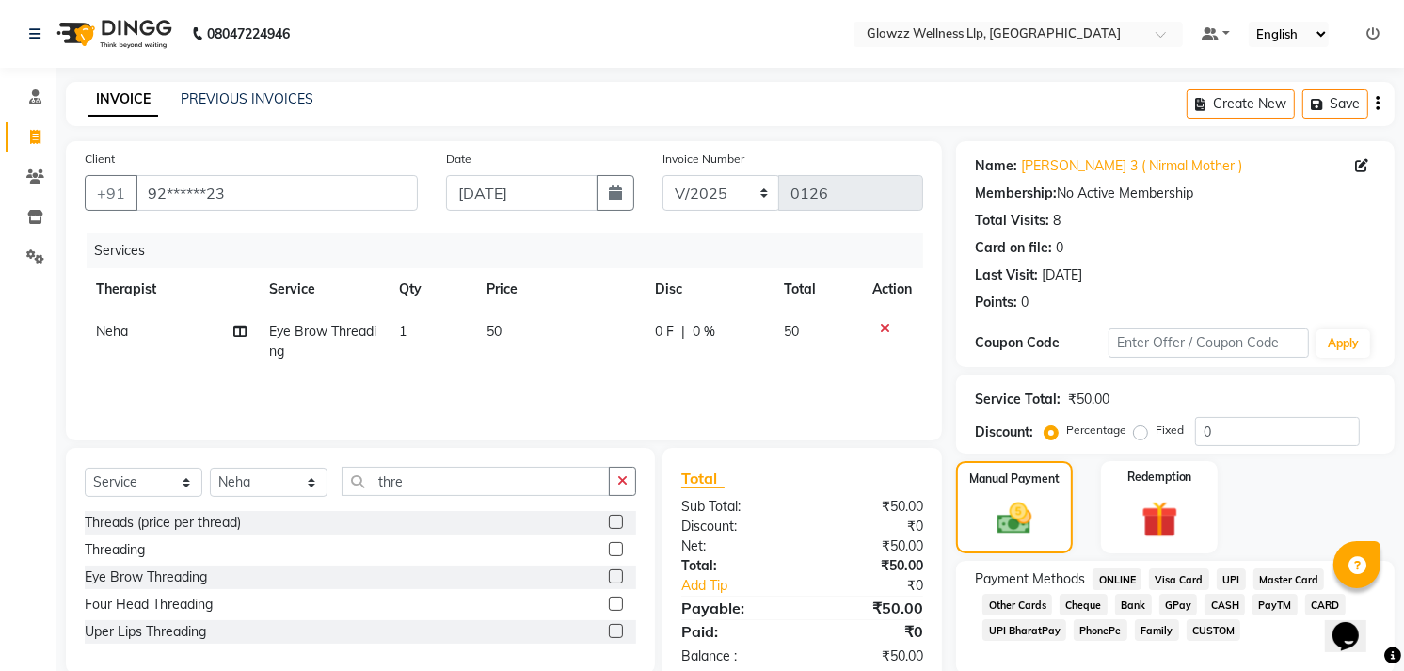
click at [1234, 577] on span "UPI" at bounding box center [1231, 580] width 29 height 22
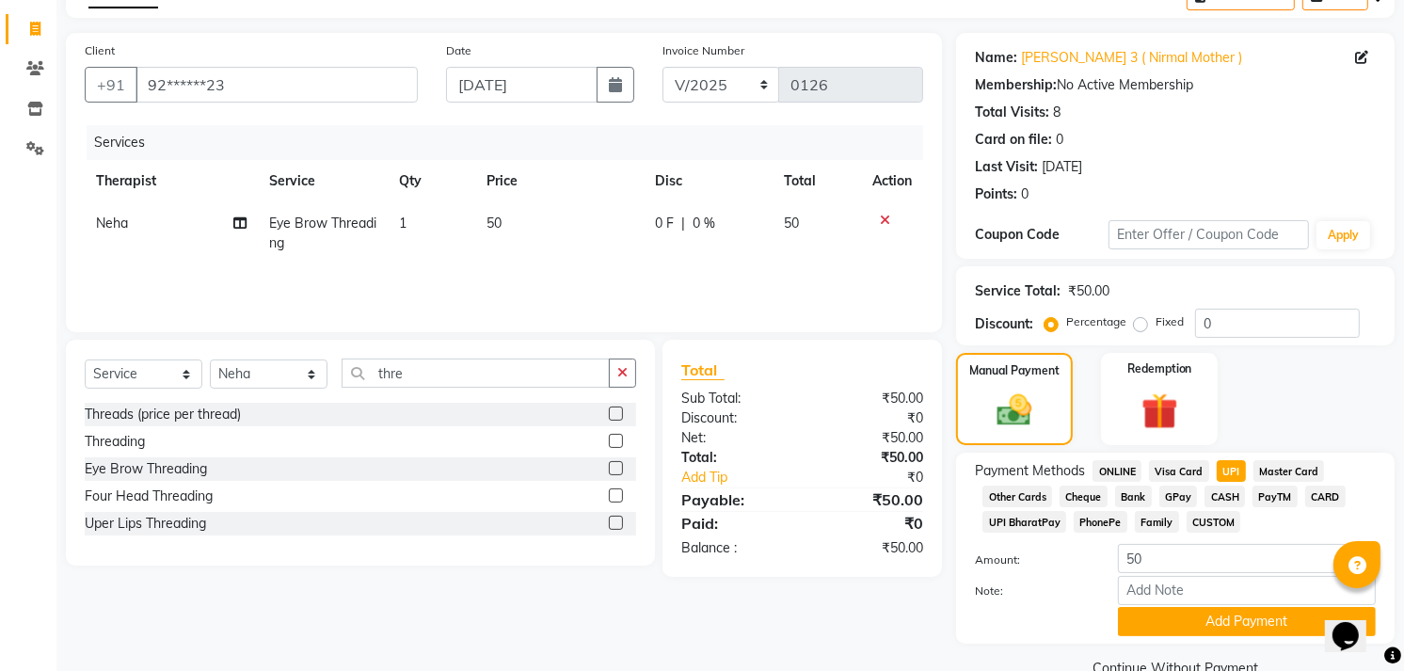
scroll to position [148, 0]
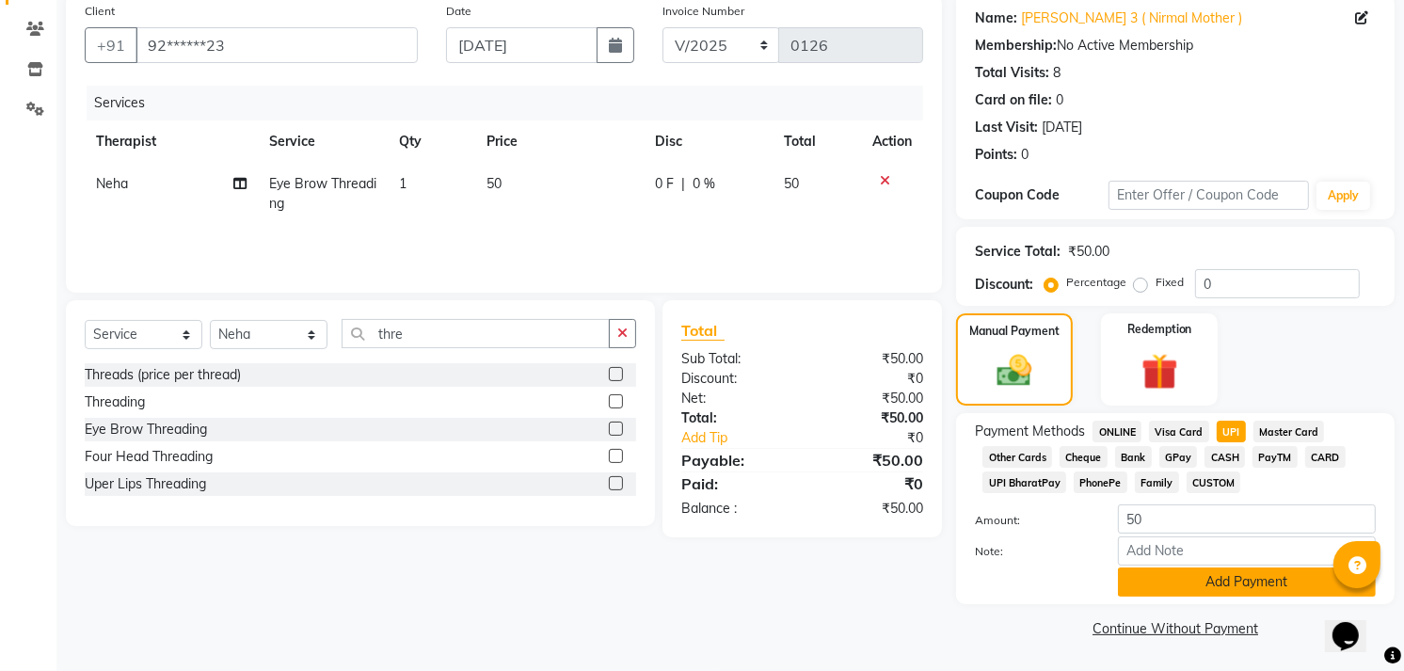
click at [1237, 571] on button "Add Payment" at bounding box center [1247, 582] width 258 height 29
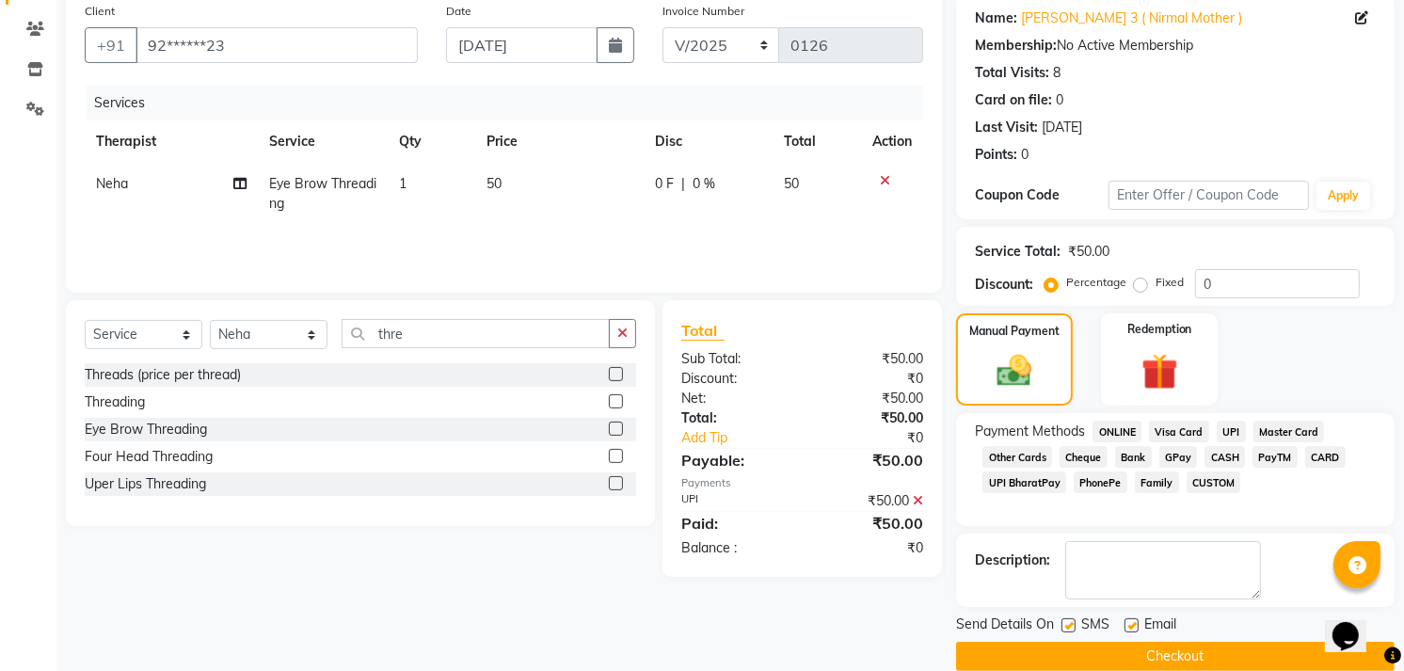
click at [1132, 624] on label at bounding box center [1132, 625] width 14 height 14
click at [1132, 624] on input "checkbox" at bounding box center [1131, 626] width 12 height 12
checkbox input "false"
click at [1071, 624] on label at bounding box center [1069, 625] width 14 height 14
click at [1071, 624] on input "checkbox" at bounding box center [1068, 626] width 12 height 12
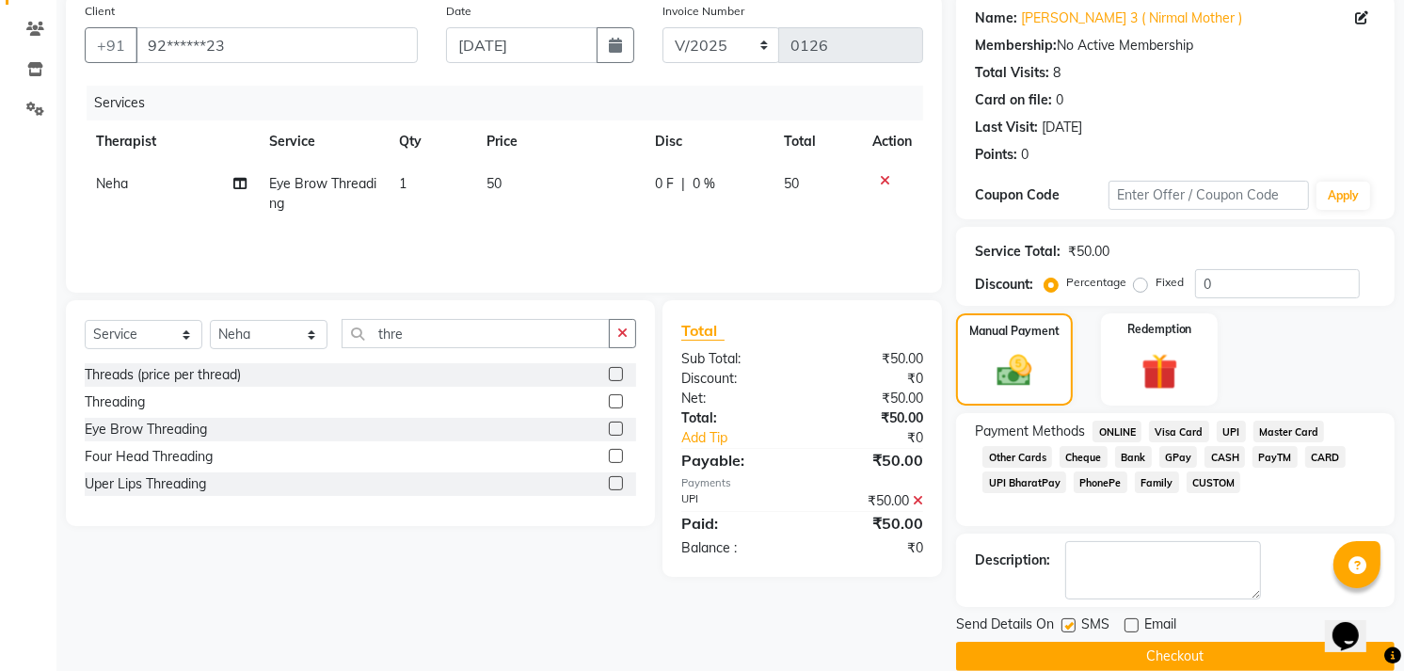
checkbox input "false"
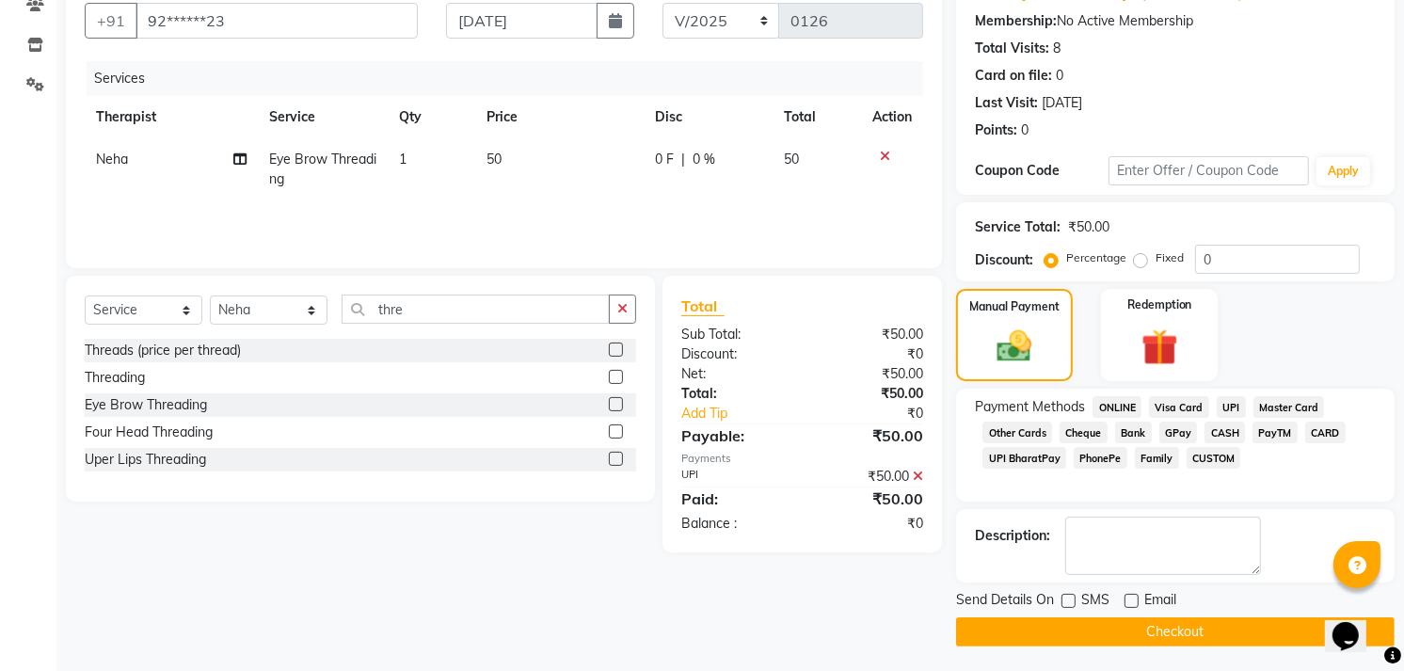
scroll to position [175, 0]
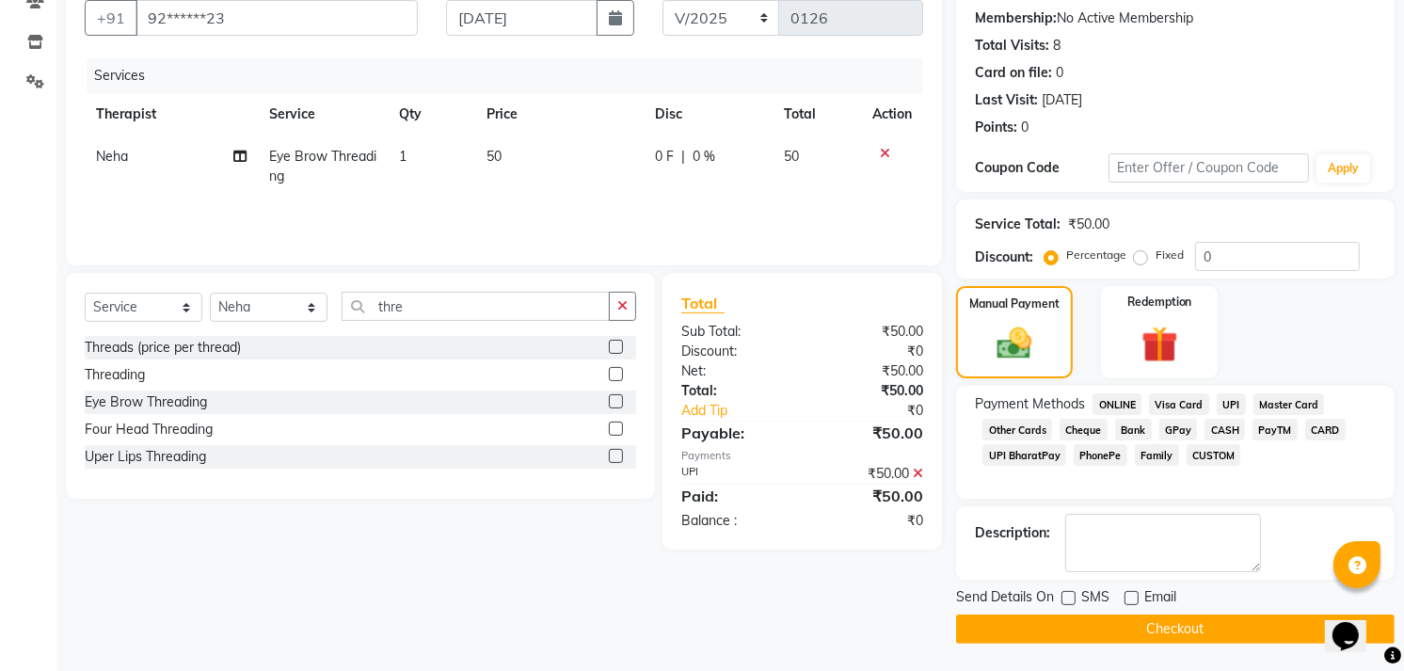
click at [1187, 632] on button "Checkout" at bounding box center [1175, 629] width 439 height 29
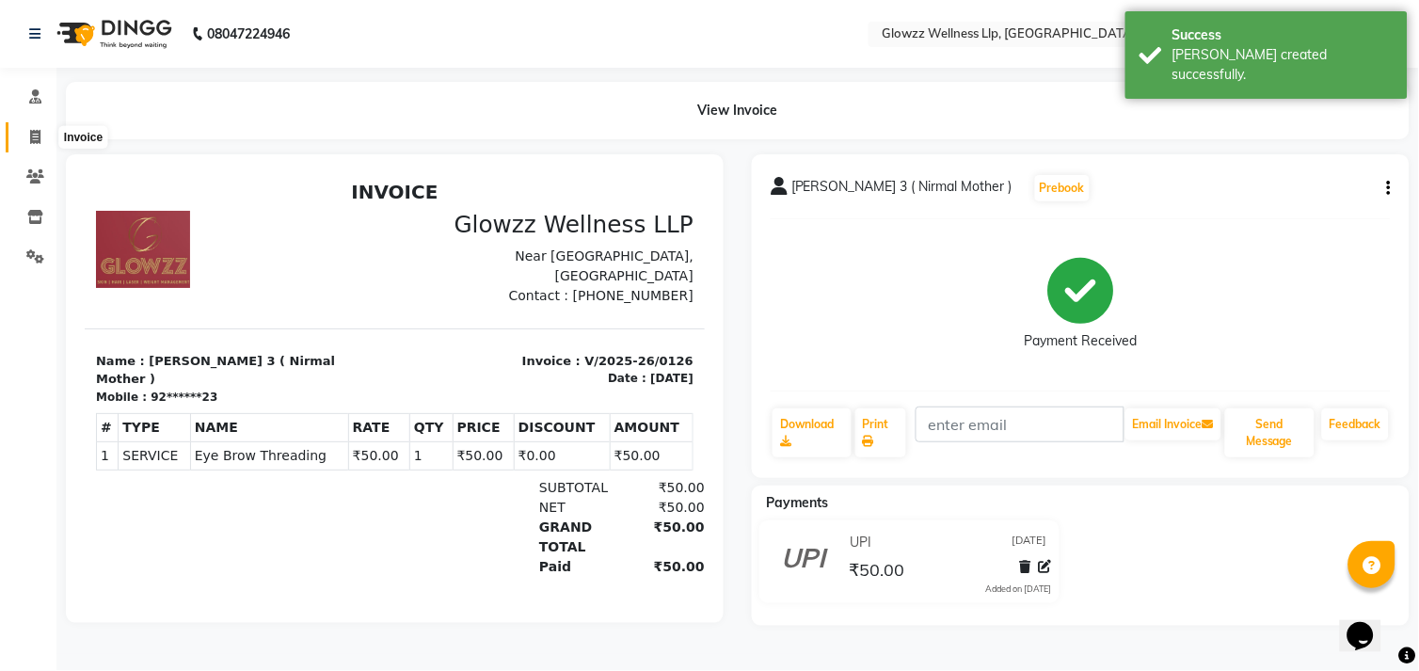
click at [24, 137] on span at bounding box center [35, 138] width 33 height 22
select select "service"
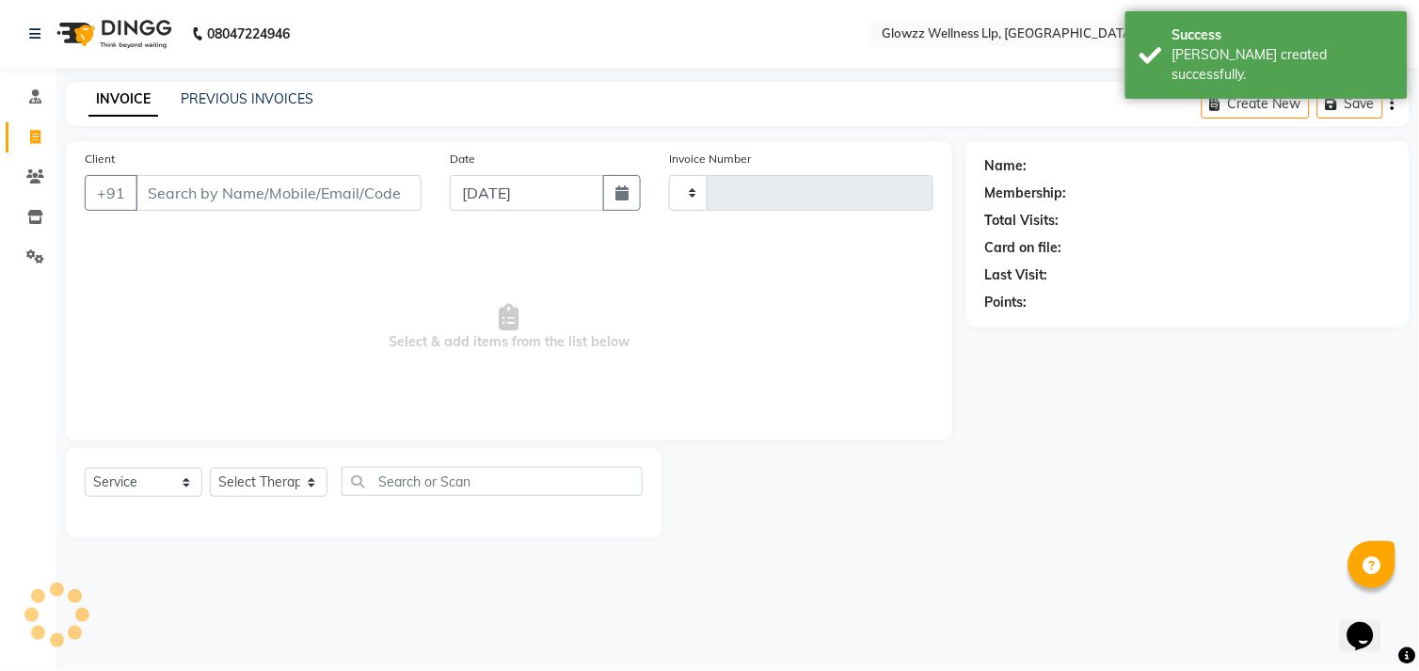
type input "0127"
select select "3496"
click at [708, 39] on nav "08047224946 Select Location × Glowzz Wellness Llp, Stadium Road Default Panel M…" at bounding box center [709, 34] width 1419 height 68
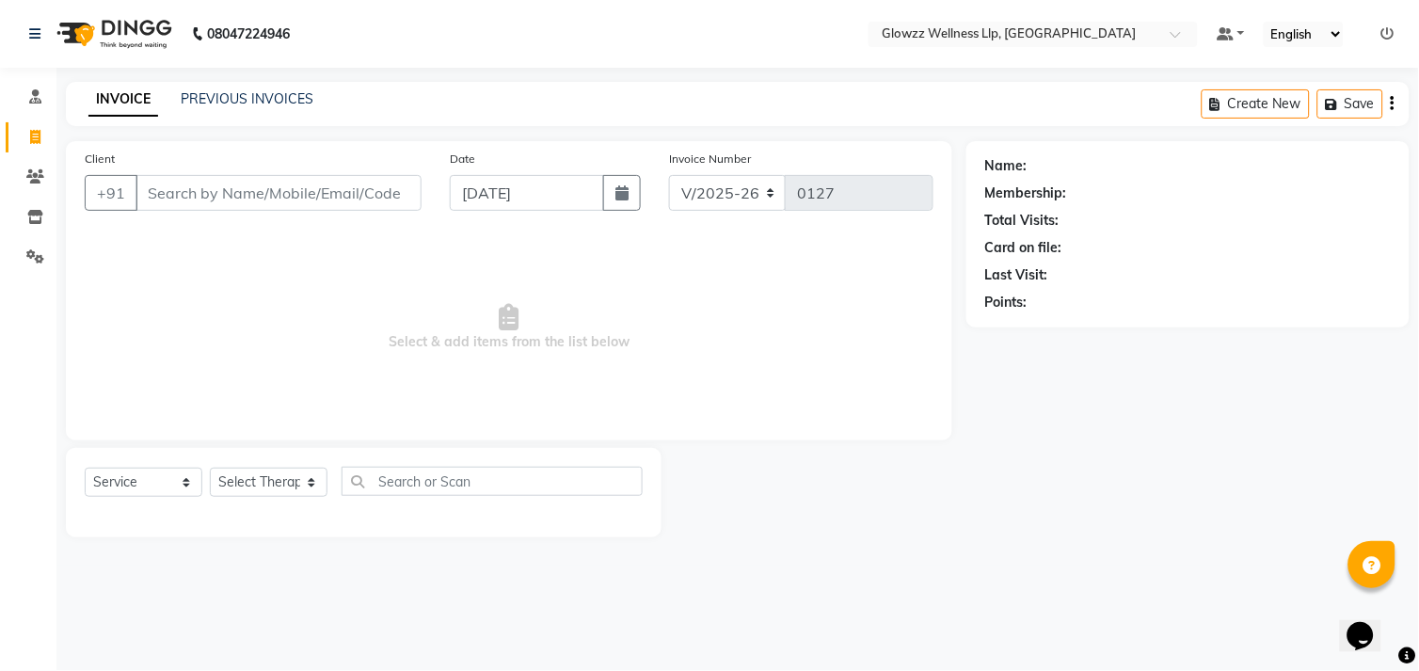
click at [1387, 29] on icon at bounding box center [1388, 33] width 13 height 13
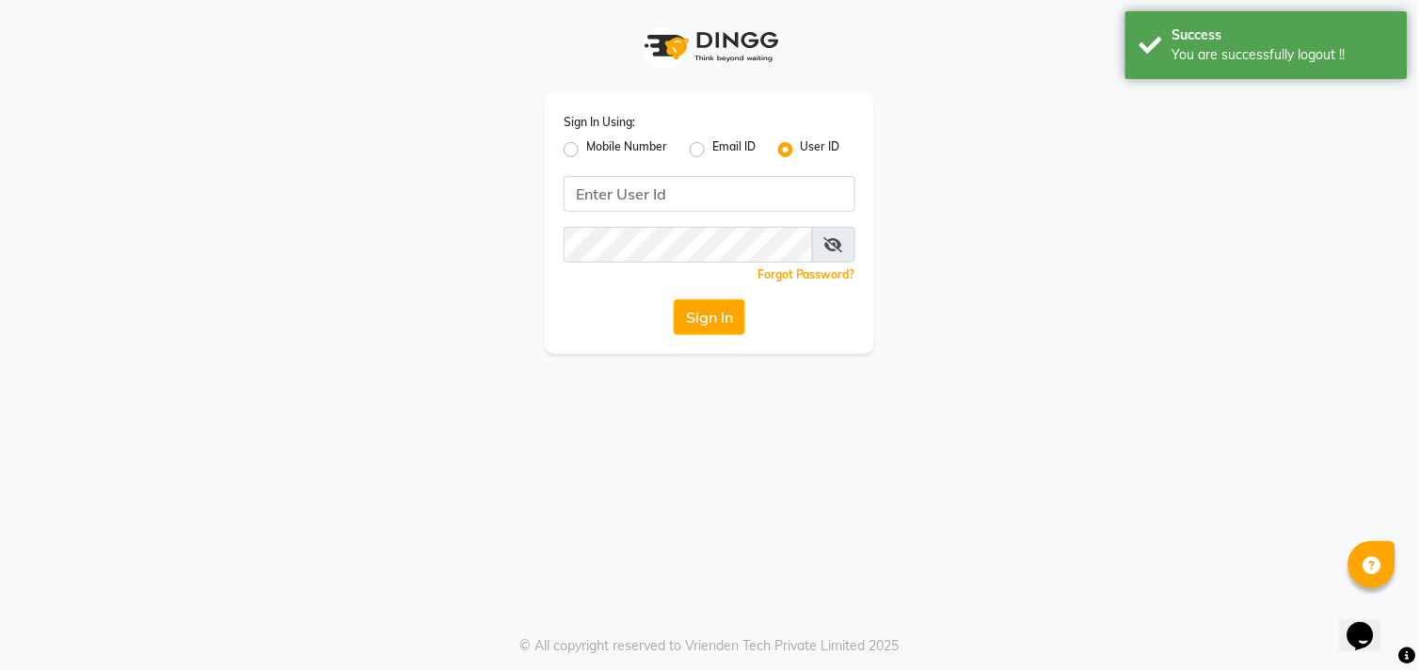
click at [1107, 233] on div "Sign In Using: Mobile Number Email ID User ID Remember me Forgot Password? Sign…" at bounding box center [709, 177] width 1073 height 354
